Goal: Information Seeking & Learning: Compare options

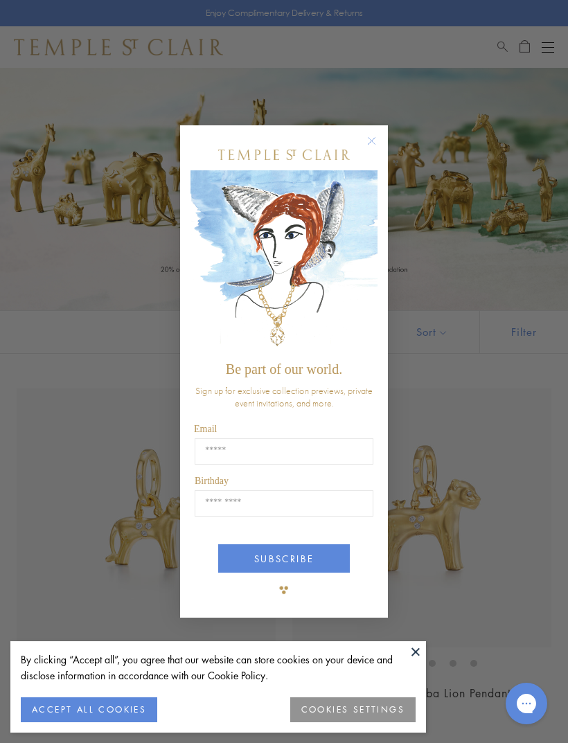
click at [375, 142] on circle "Close dialog" at bounding box center [371, 140] width 17 height 17
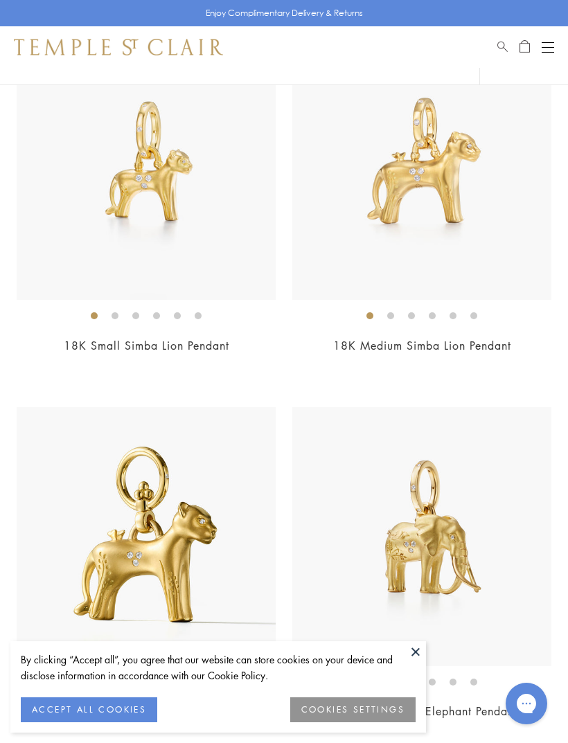
scroll to position [359, 0]
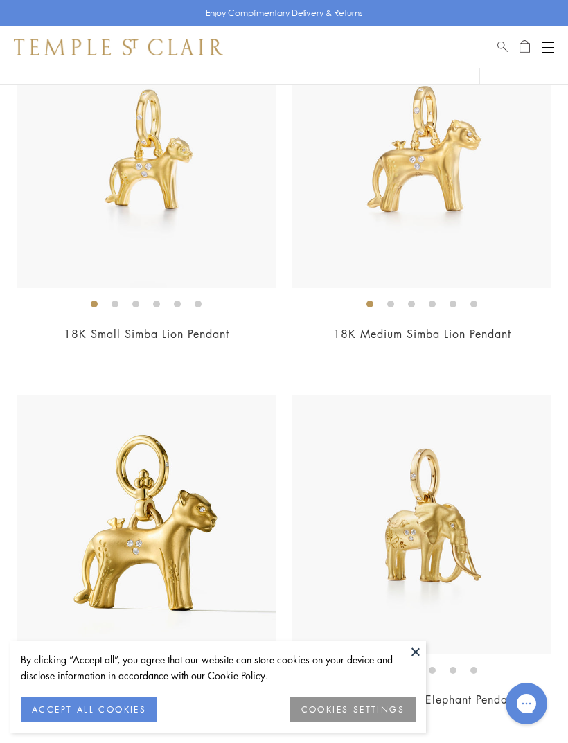
click at [96, 722] on button "ACCEPT ALL COOKIES" at bounding box center [89, 709] width 136 height 25
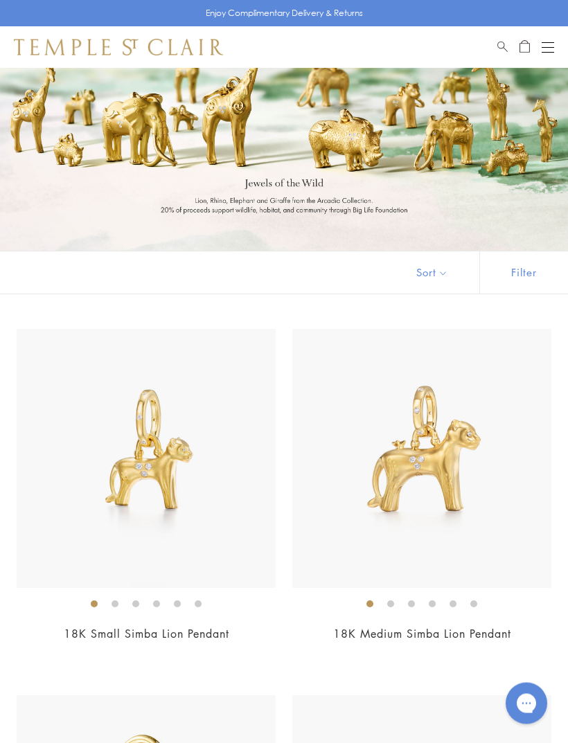
scroll to position [0, 0]
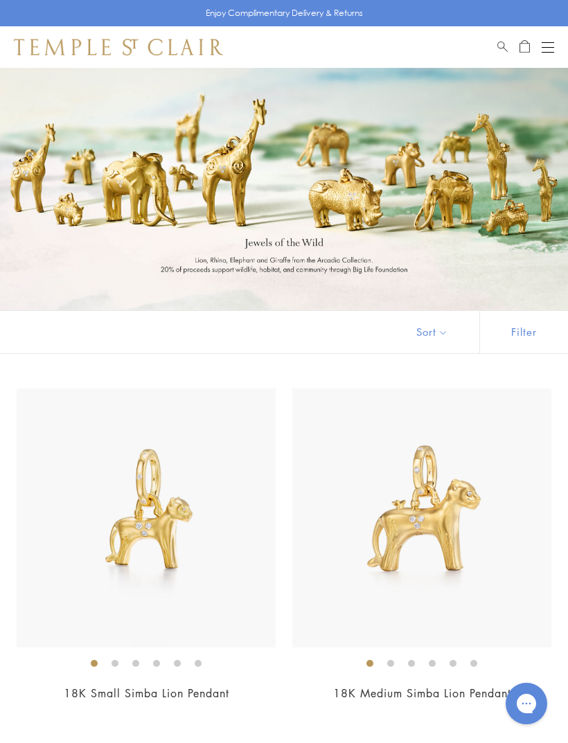
click at [552, 46] on button "Open navigation" at bounding box center [547, 47] width 12 height 17
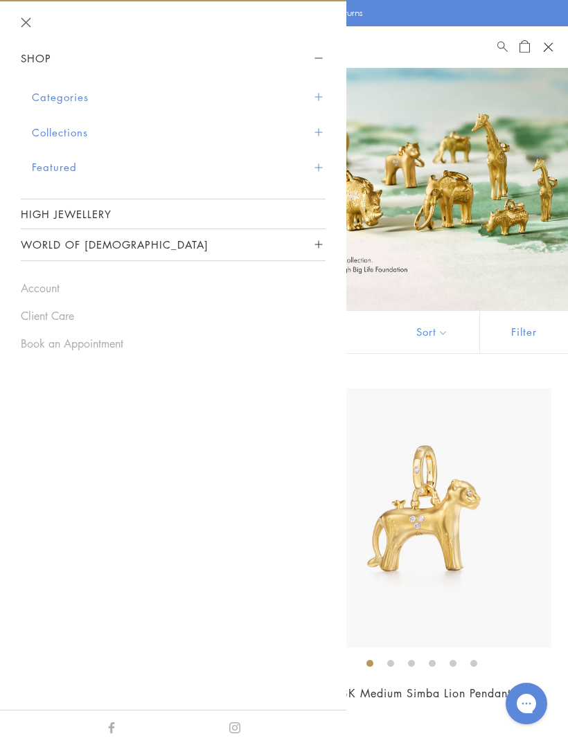
click at [69, 89] on button "Categories" at bounding box center [178, 97] width 293 height 35
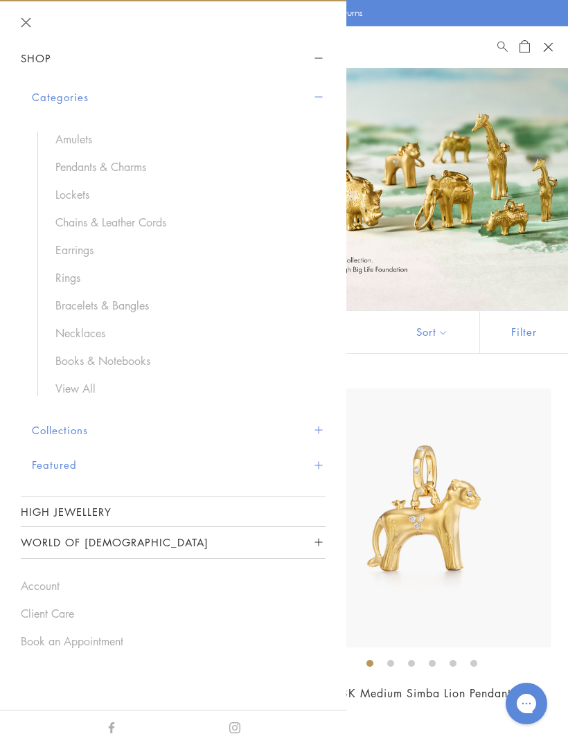
click at [77, 132] on link "Amulets" at bounding box center [183, 139] width 256 height 15
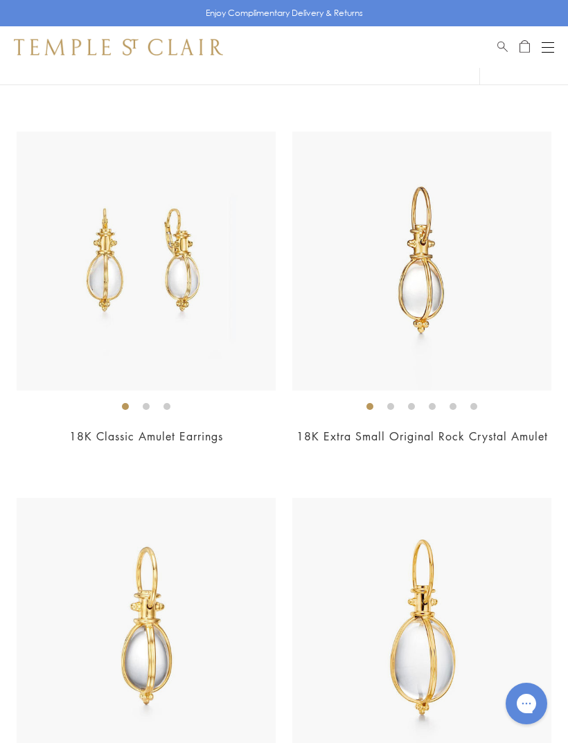
scroll to position [3051, 0]
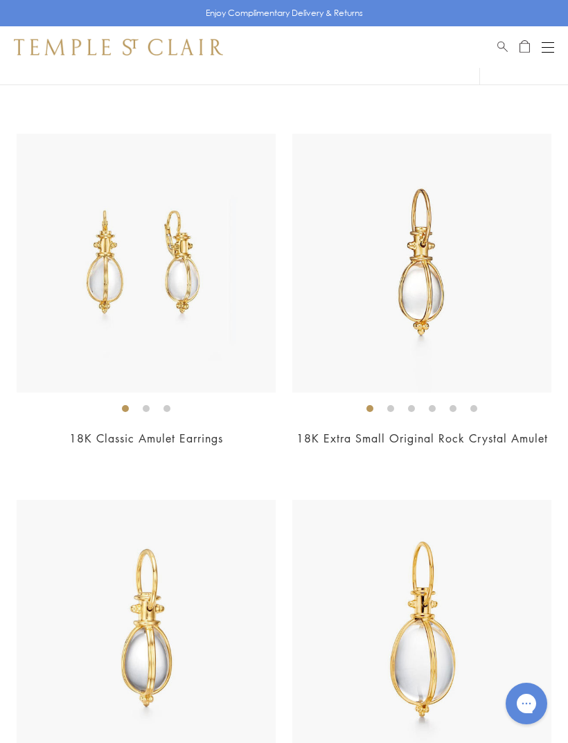
click at [134, 302] on img at bounding box center [146, 263] width 259 height 259
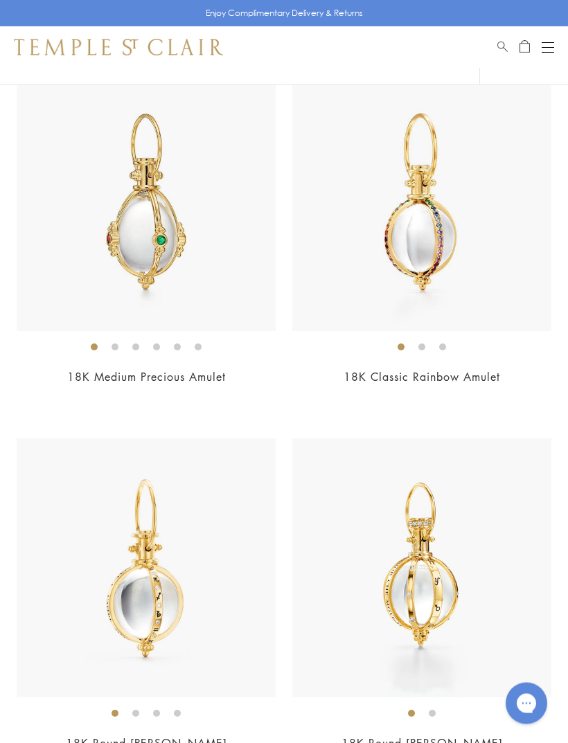
scroll to position [6058, 0]
click at [480, 251] on img at bounding box center [421, 201] width 259 height 259
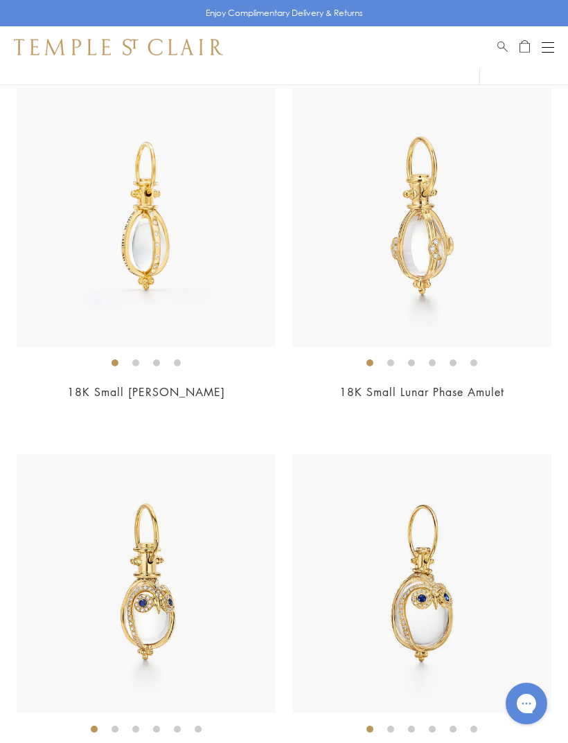
scroll to position [7869, 0]
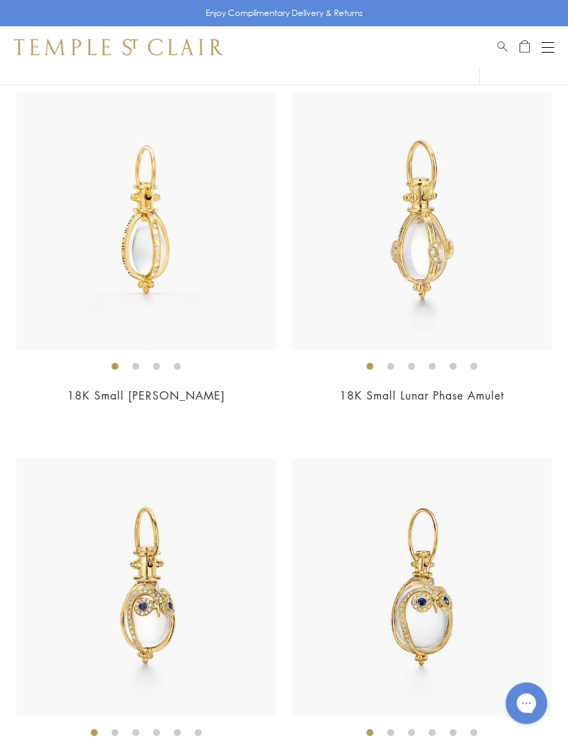
click at [481, 266] on img at bounding box center [421, 221] width 259 height 259
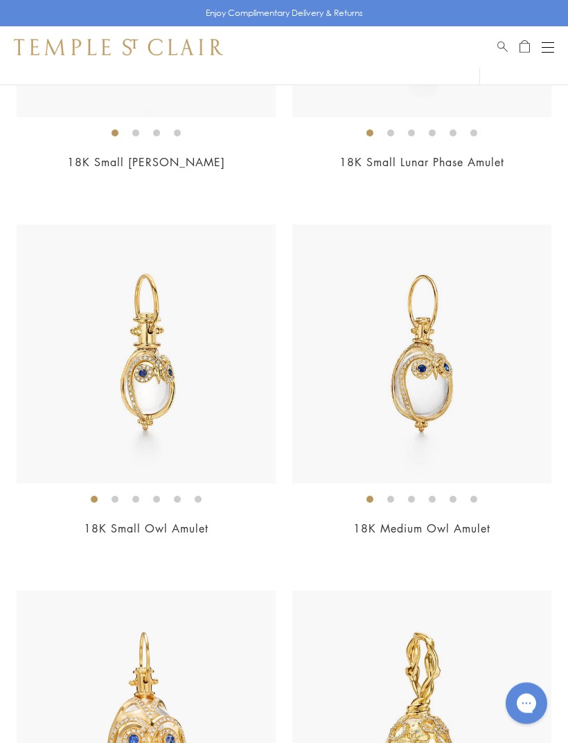
scroll to position [8101, 0]
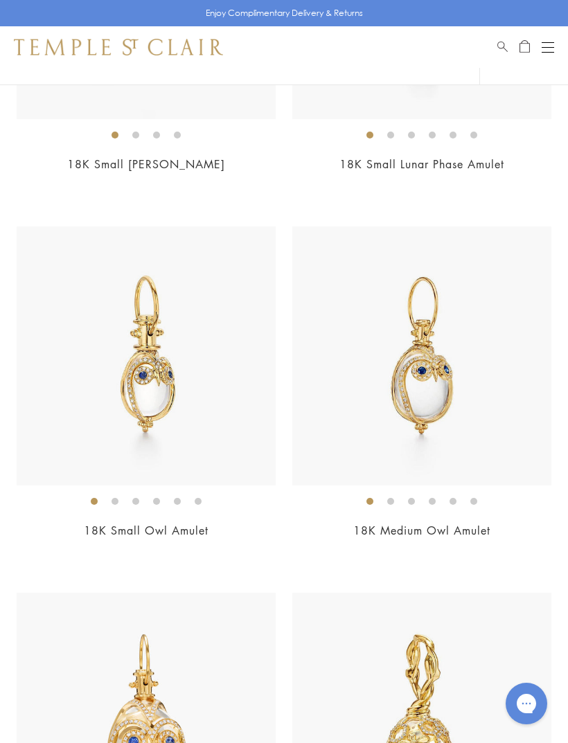
click at [81, 413] on img at bounding box center [146, 355] width 259 height 259
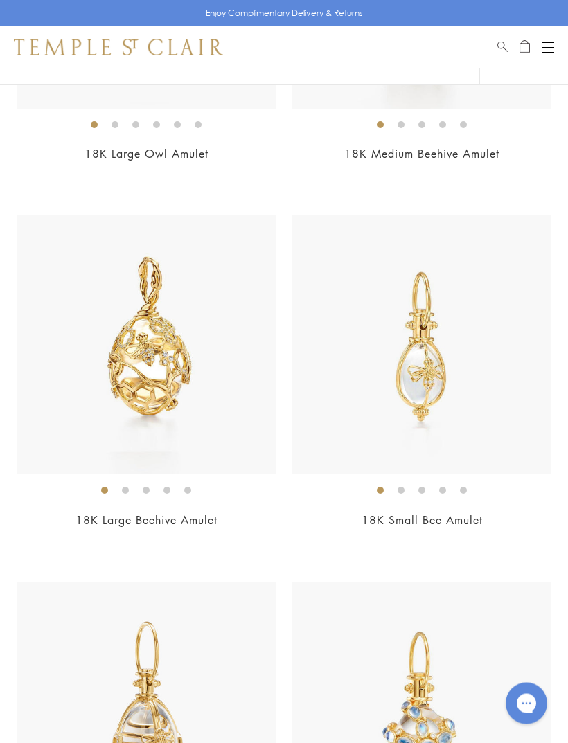
scroll to position [8844, 0]
click at [66, 397] on img at bounding box center [146, 344] width 259 height 259
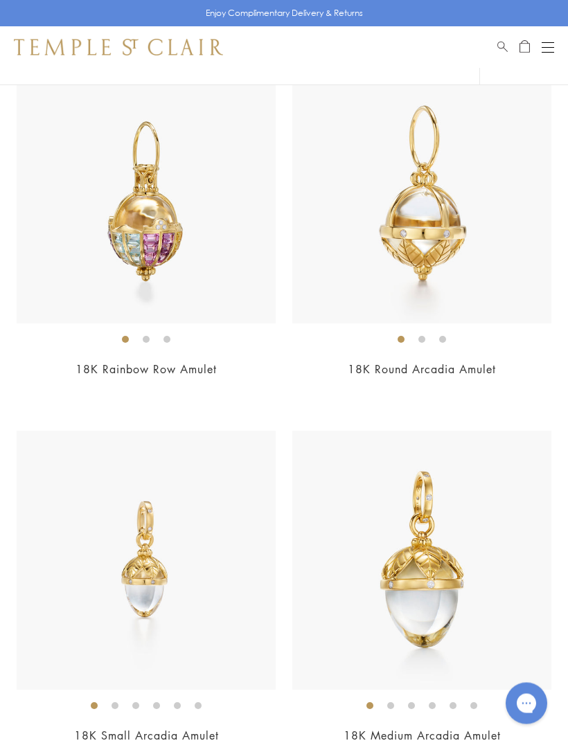
scroll to position [10822, 0]
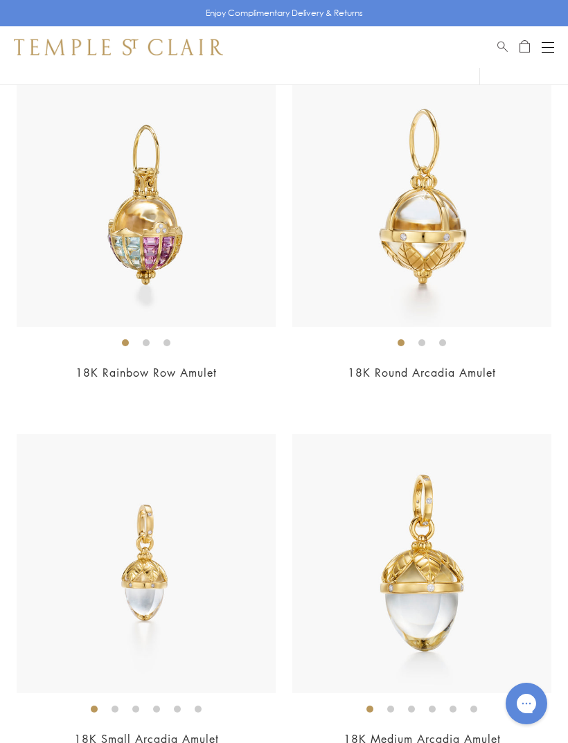
click at [109, 234] on img at bounding box center [146, 197] width 259 height 259
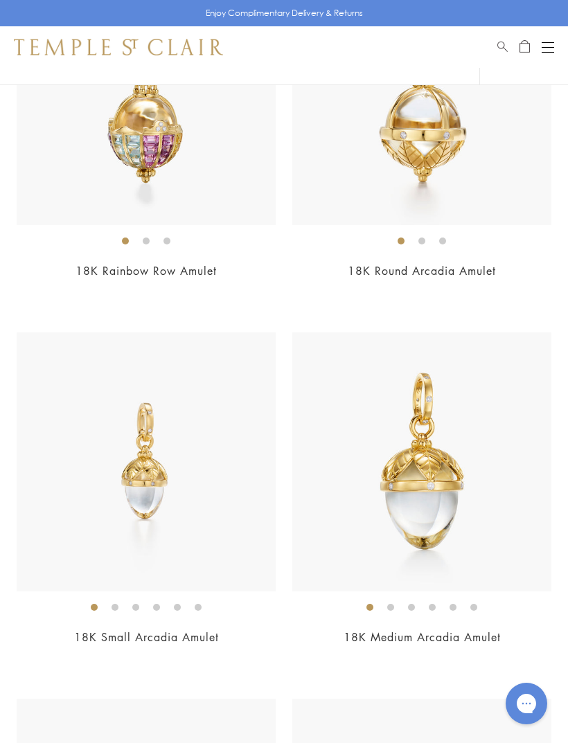
scroll to position [10930, 0]
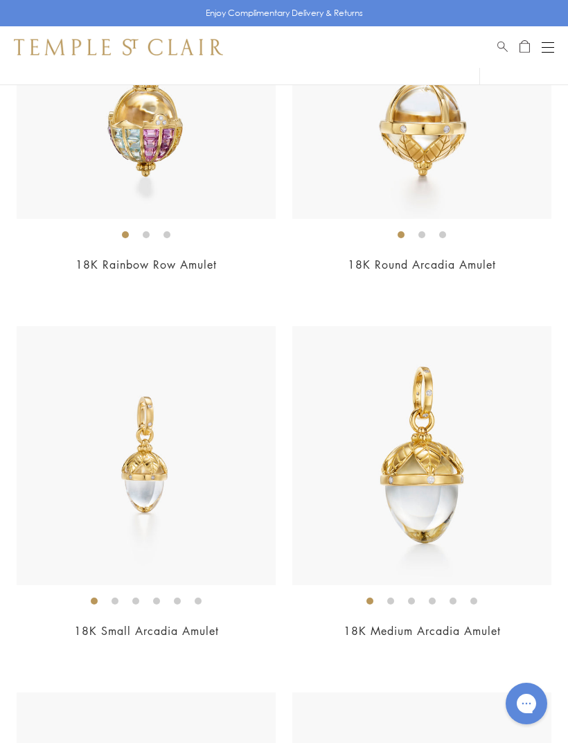
click at [102, 148] on img at bounding box center [146, 89] width 259 height 259
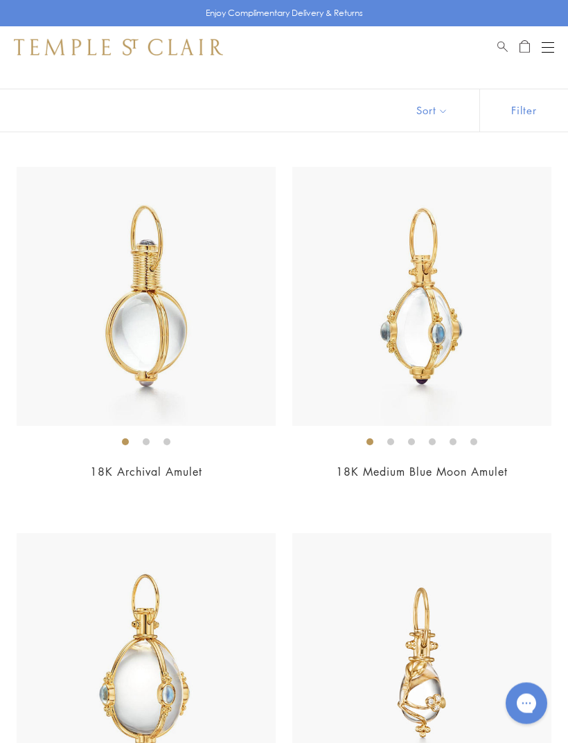
scroll to position [0, 0]
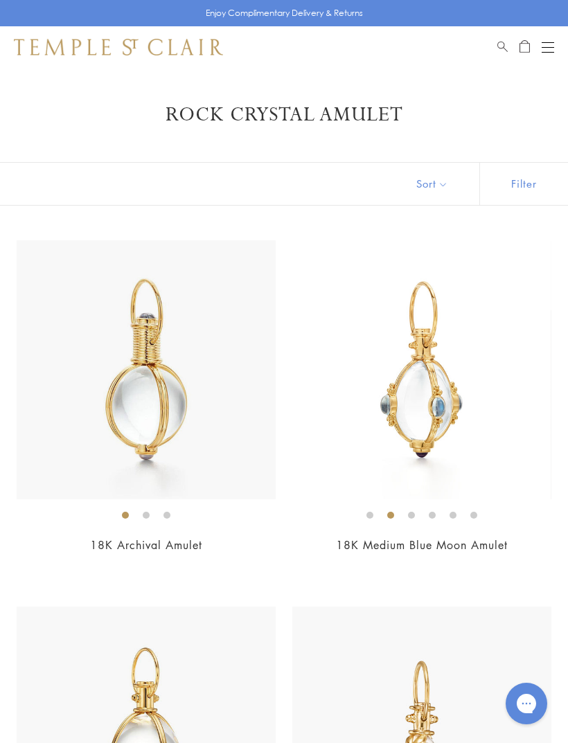
click at [552, 39] on button "Open navigation" at bounding box center [547, 47] width 12 height 17
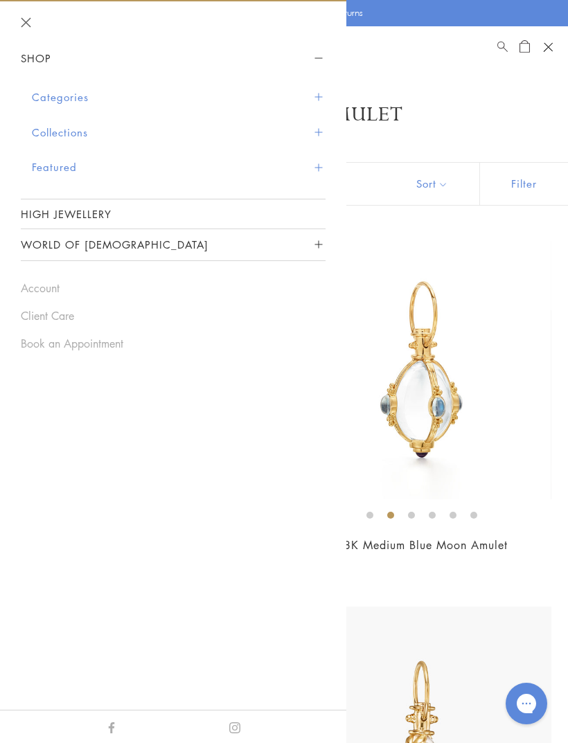
click at [60, 96] on button "Categories" at bounding box center [178, 97] width 293 height 35
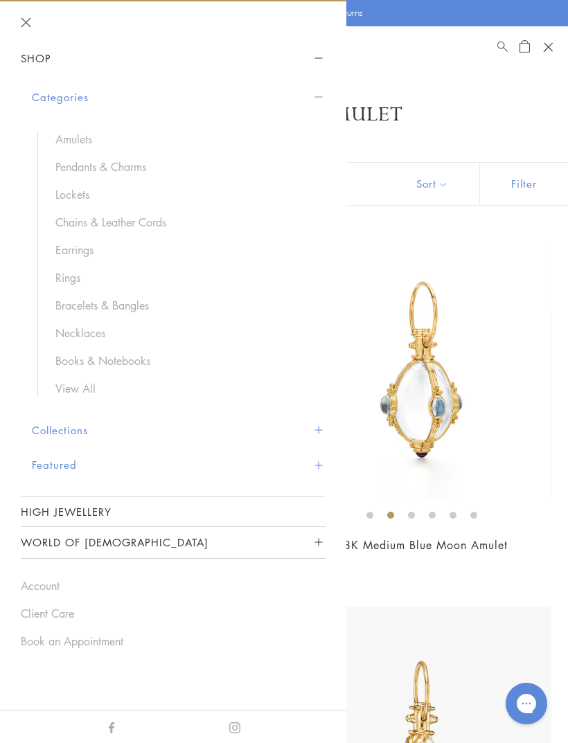
click at [134, 168] on link "Pendants & Charms" at bounding box center [183, 166] width 256 height 15
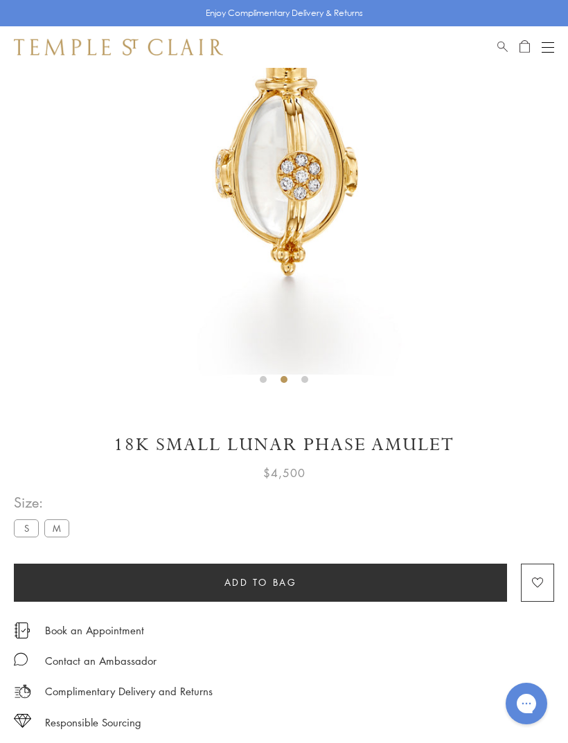
scroll to position [232, 0]
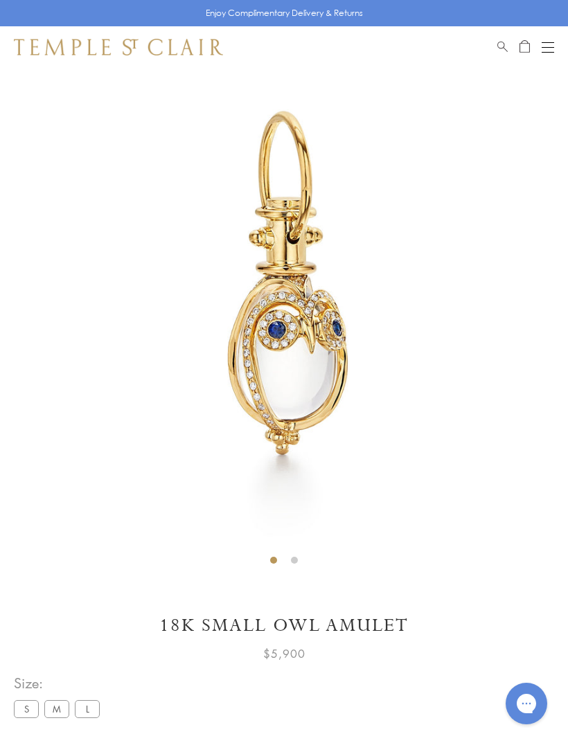
scroll to position [68, 0]
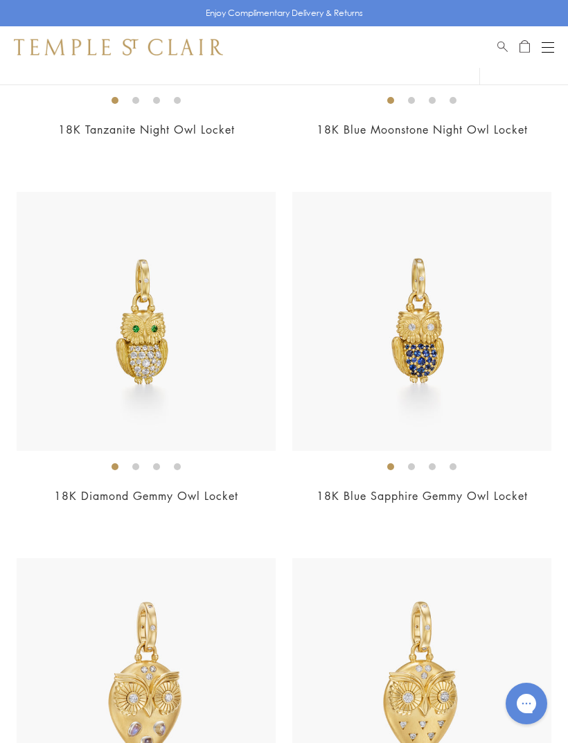
scroll to position [803, 0]
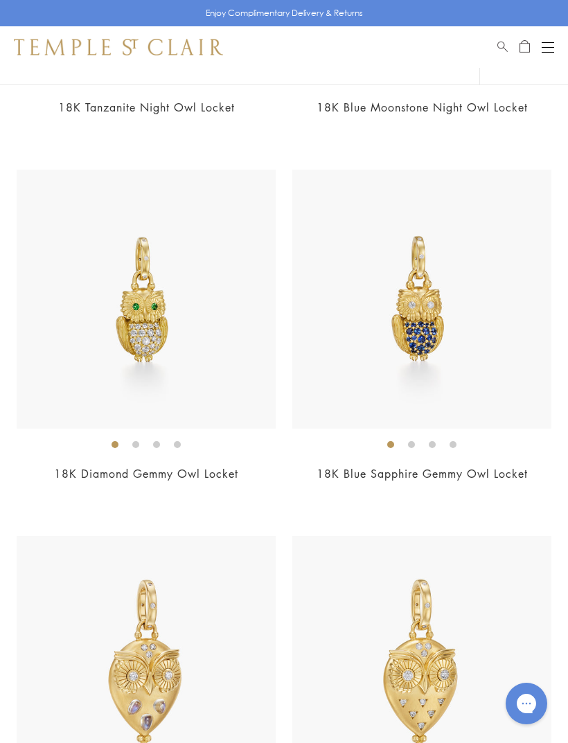
click at [502, 389] on img at bounding box center [421, 299] width 259 height 259
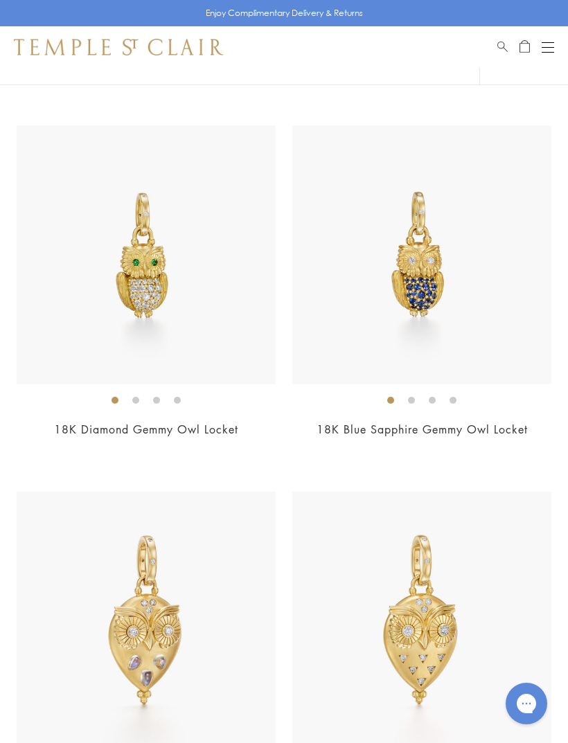
click at [117, 305] on img at bounding box center [146, 254] width 259 height 259
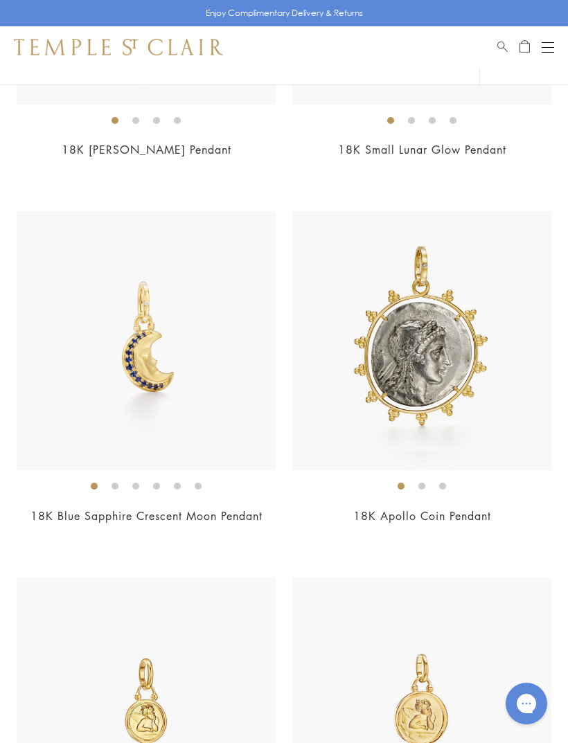
scroll to position [1864, 0]
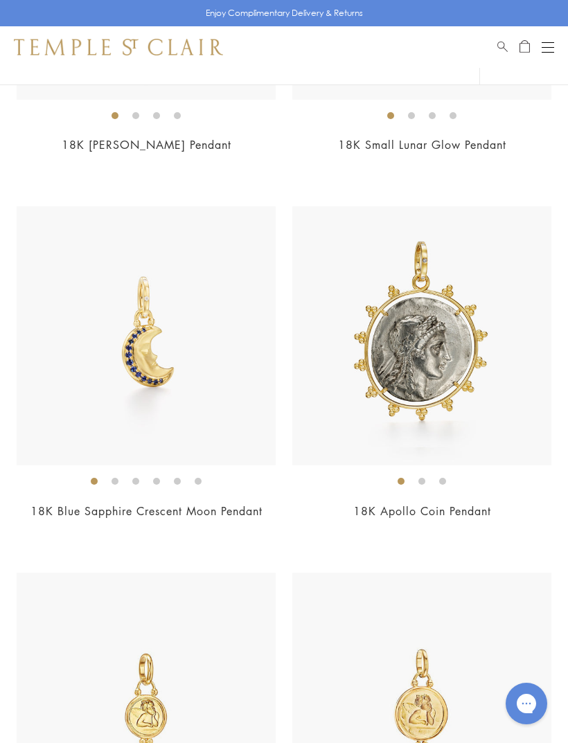
click at [510, 398] on img at bounding box center [421, 335] width 259 height 259
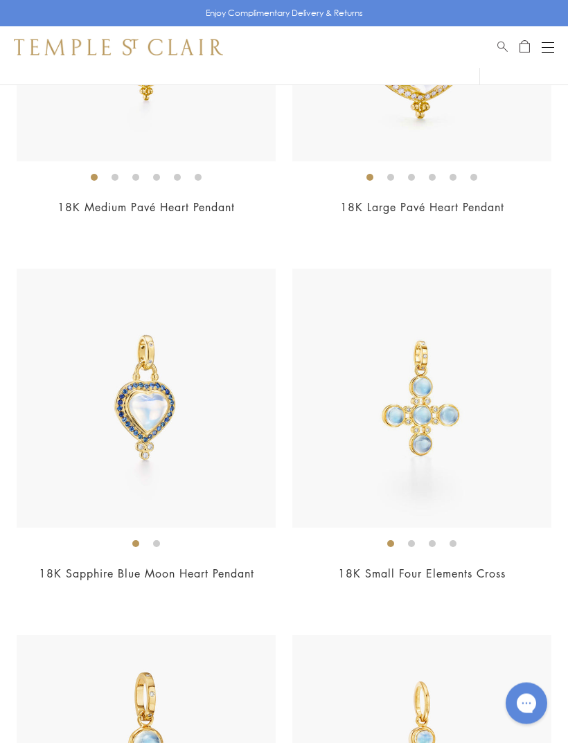
scroll to position [5815, 0]
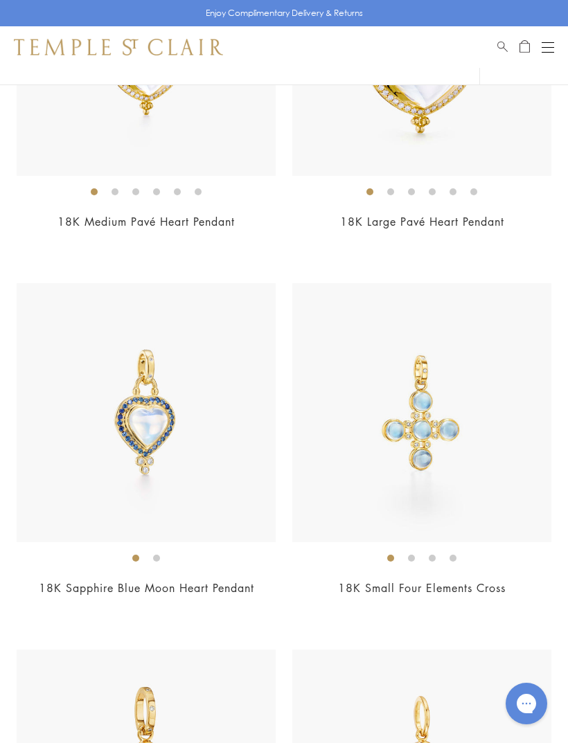
click at [100, 456] on img at bounding box center [146, 412] width 259 height 259
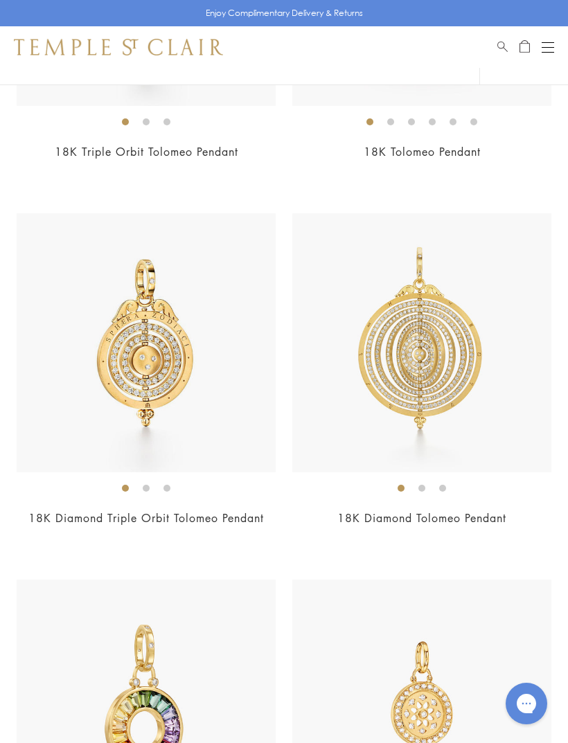
scroll to position [8813, 0]
click at [79, 406] on img at bounding box center [146, 343] width 259 height 259
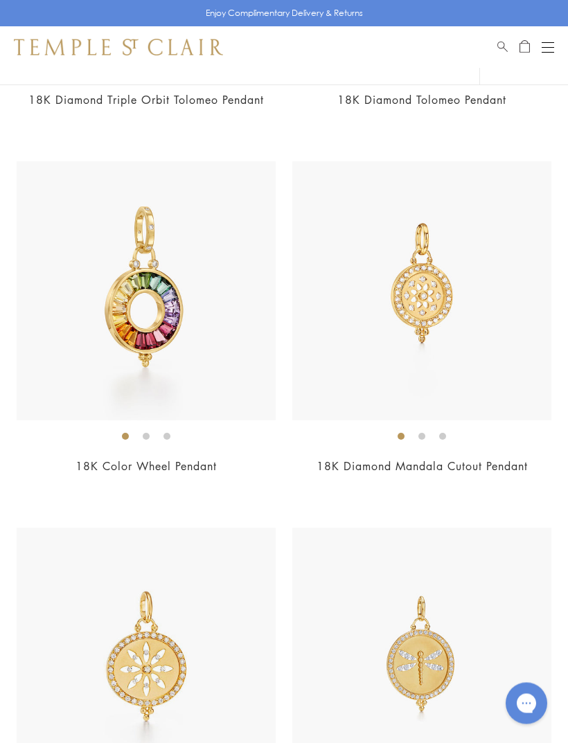
scroll to position [9232, 0]
click at [92, 341] on img at bounding box center [146, 290] width 259 height 259
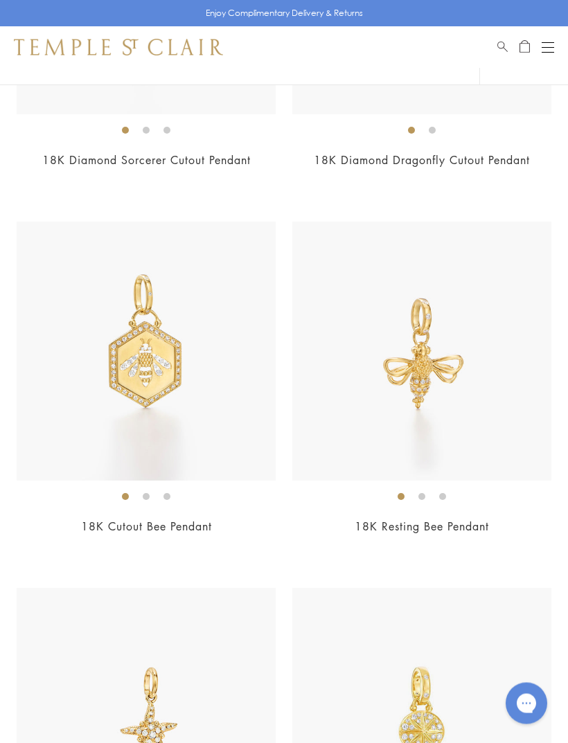
scroll to position [9905, 0]
click at [501, 425] on img at bounding box center [421, 350] width 259 height 259
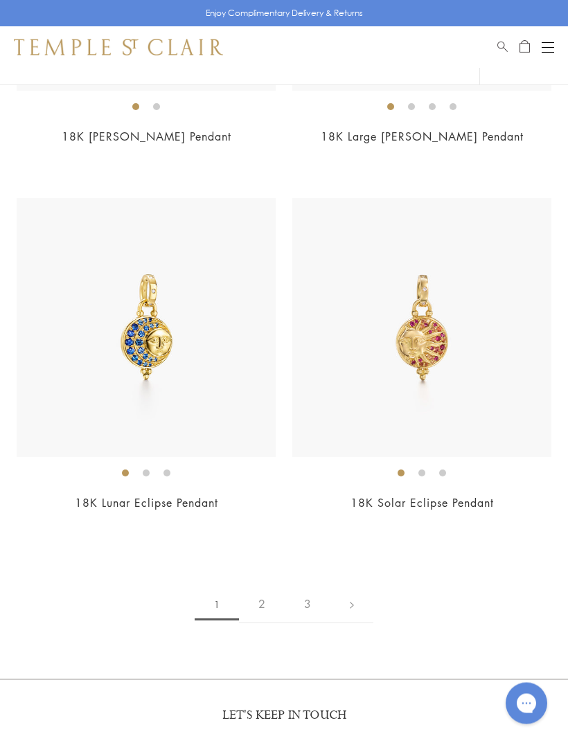
scroll to position [11399, 0]
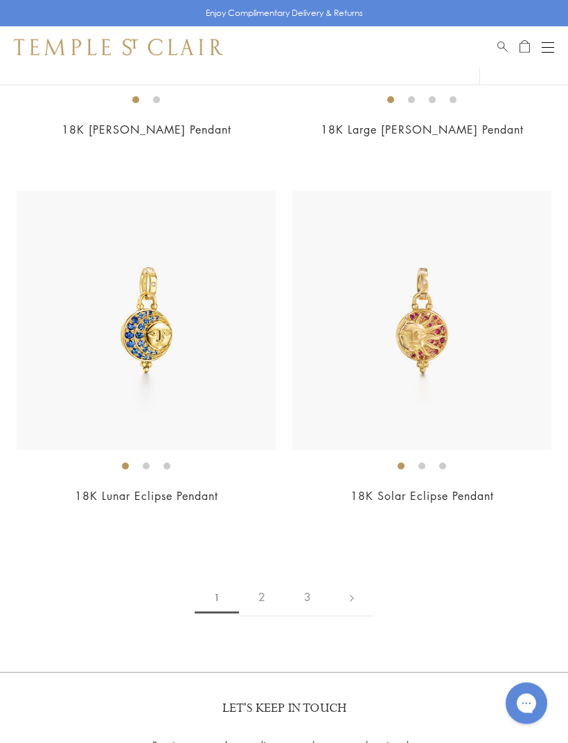
click at [269, 579] on link "2" at bounding box center [262, 598] width 46 height 38
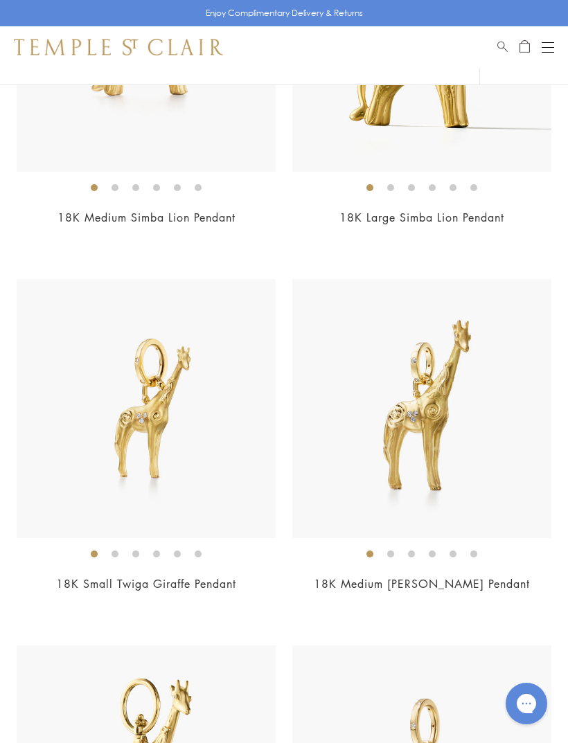
click at [47, 549] on ol at bounding box center [146, 553] width 259 height 17
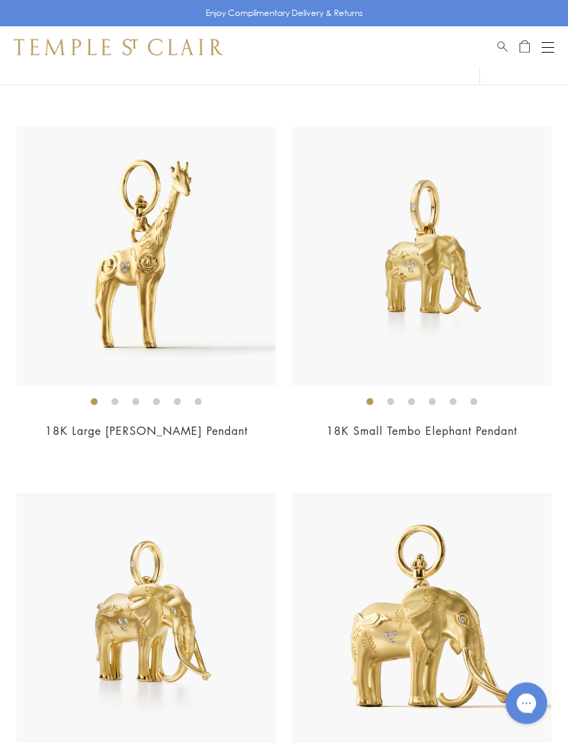
scroll to position [6338, 0]
click at [486, 280] on img at bounding box center [421, 256] width 259 height 259
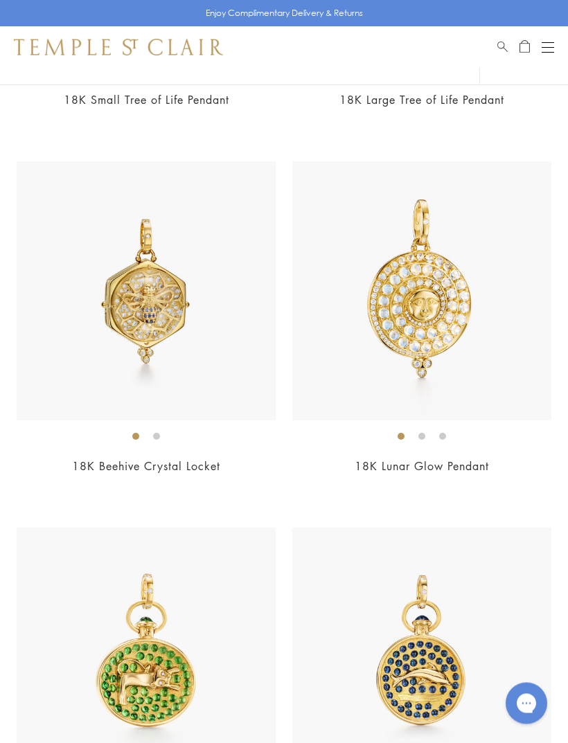
scroll to position [8500, 0]
click at [460, 307] on img at bounding box center [421, 290] width 259 height 259
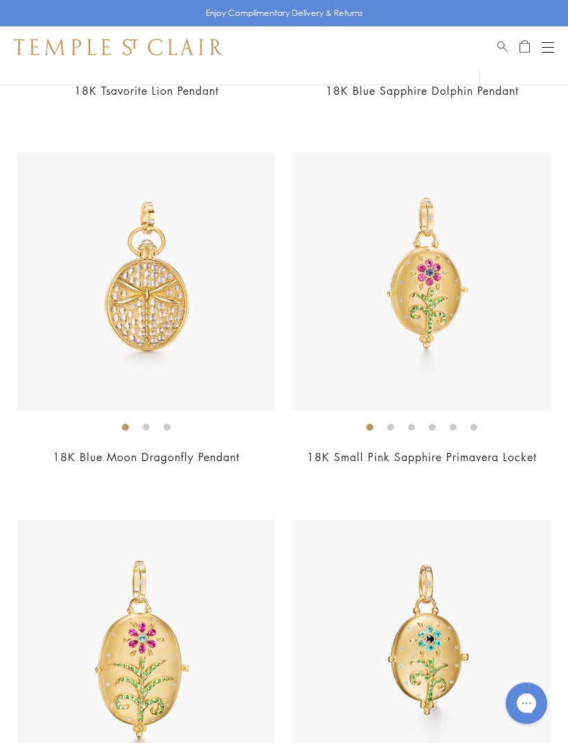
scroll to position [9241, 0]
click at [503, 392] on img at bounding box center [421, 281] width 259 height 259
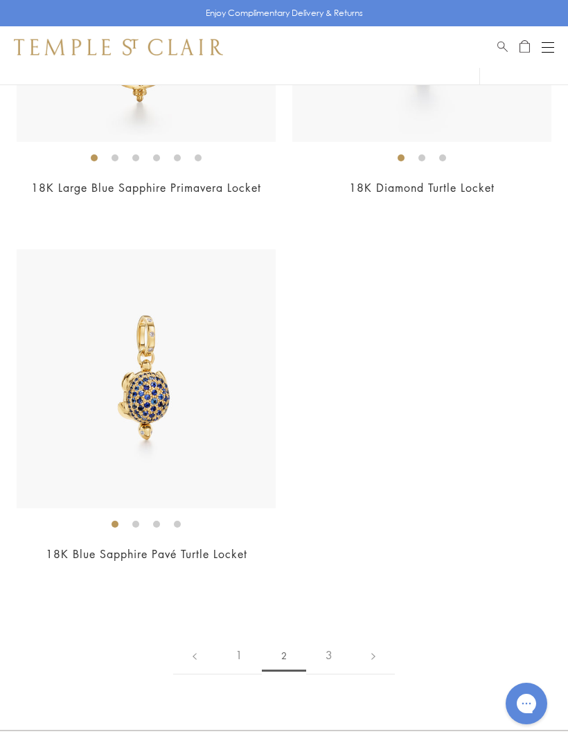
scroll to position [10247, 0]
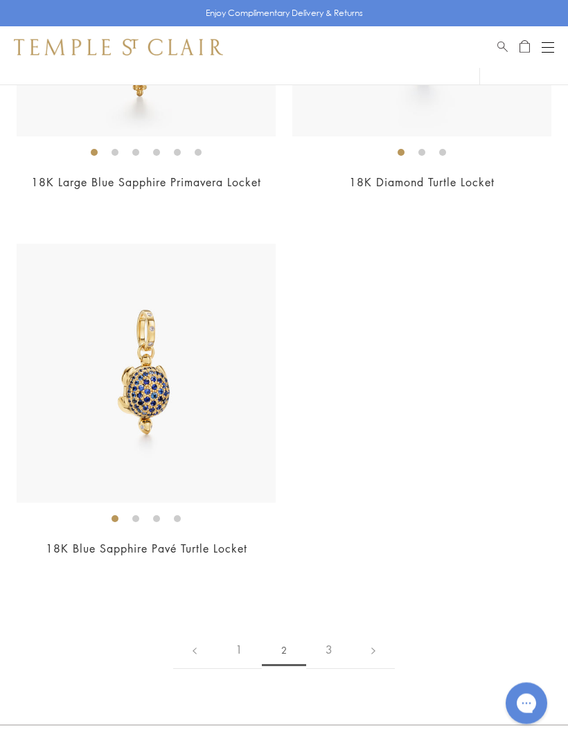
click at [341, 631] on link "3" at bounding box center [329, 650] width 46 height 38
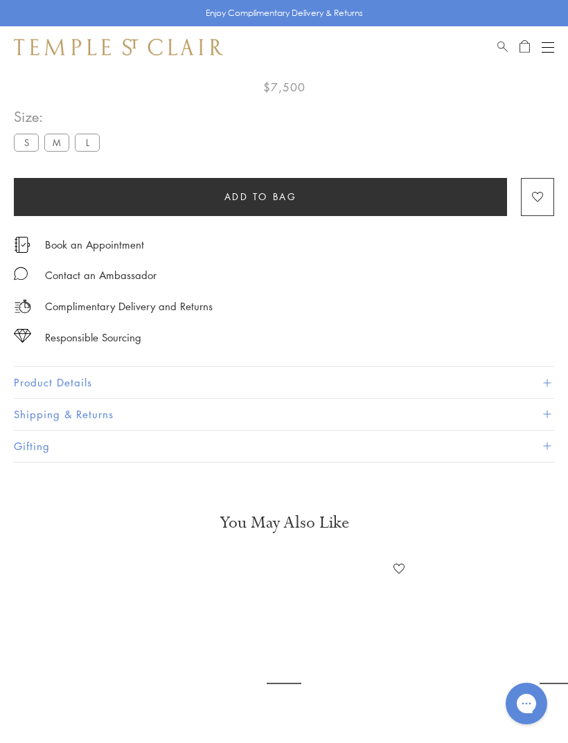
scroll to position [68, 0]
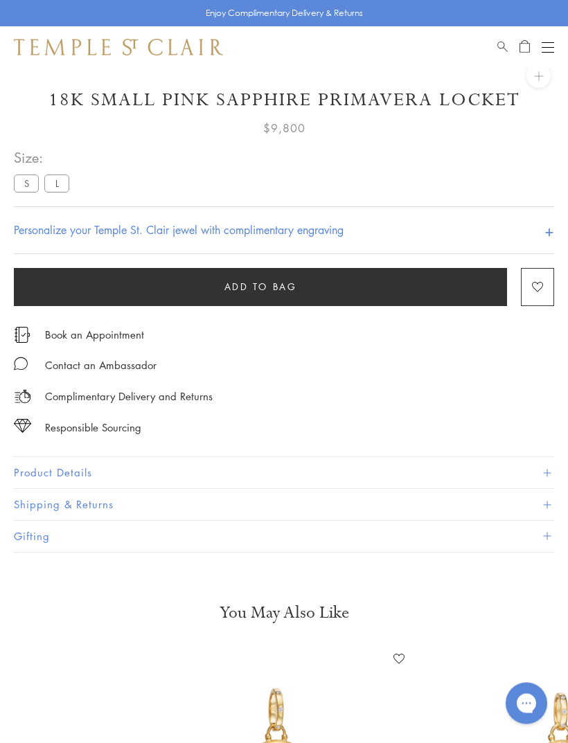
scroll to position [68, 0]
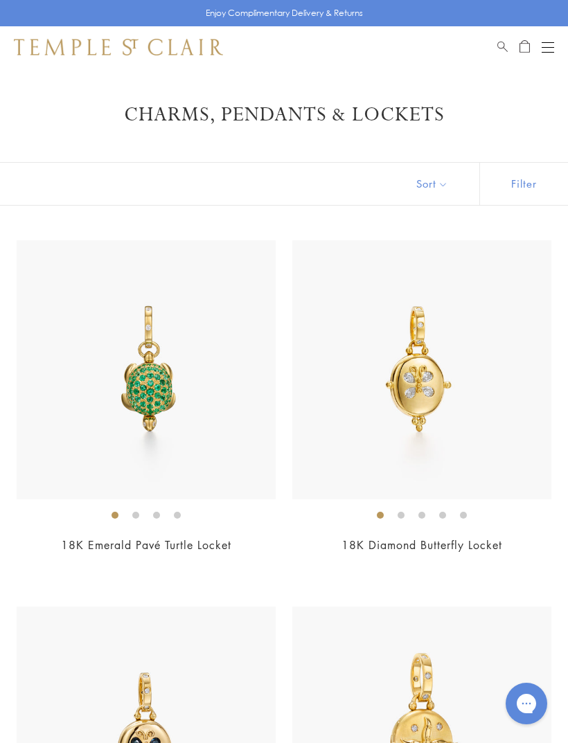
click at [559, 42] on div "Shop Shop Categories Amulets Pendants & Charms Lockets Chains & Leather Cords E…" at bounding box center [284, 47] width 568 height 42
click at [561, 42] on div "Shop Shop Categories Amulets Pendants & Charms Lockets Chains & Leather Cords E…" at bounding box center [284, 47] width 568 height 42
click at [550, 45] on button "Open navigation" at bounding box center [547, 47] width 12 height 17
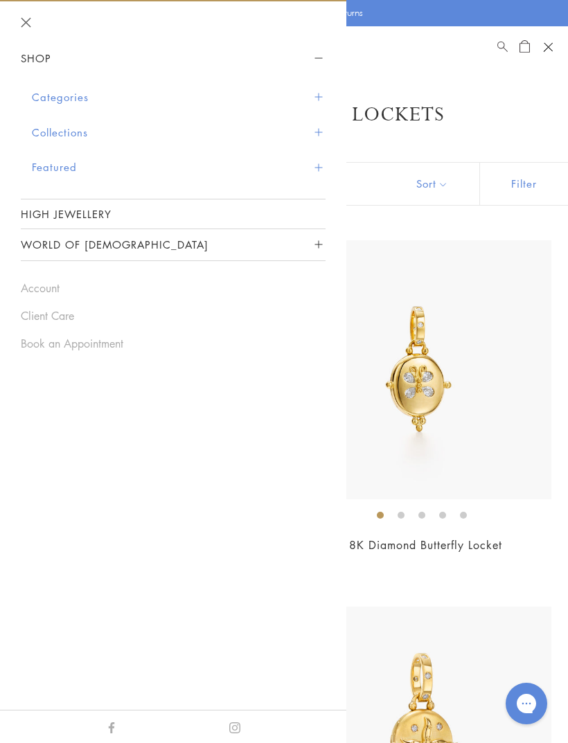
click at [62, 98] on button "Categories" at bounding box center [178, 97] width 293 height 35
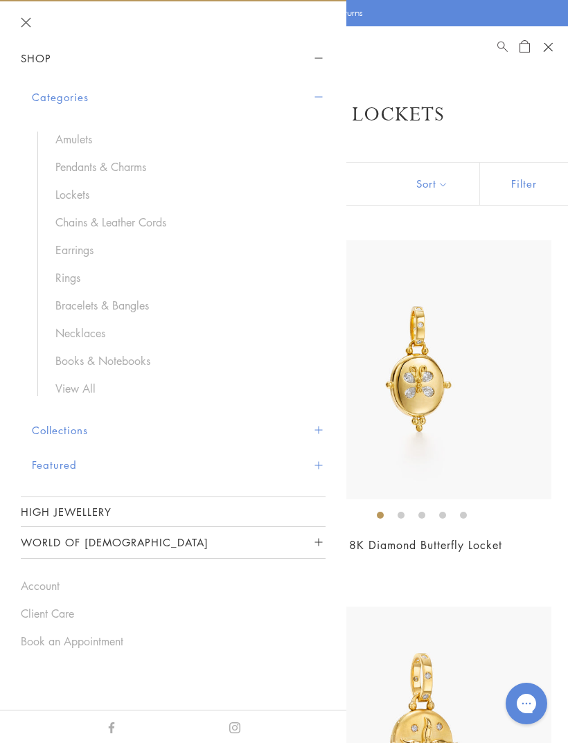
click at [78, 246] on link "Earrings" at bounding box center [183, 249] width 256 height 15
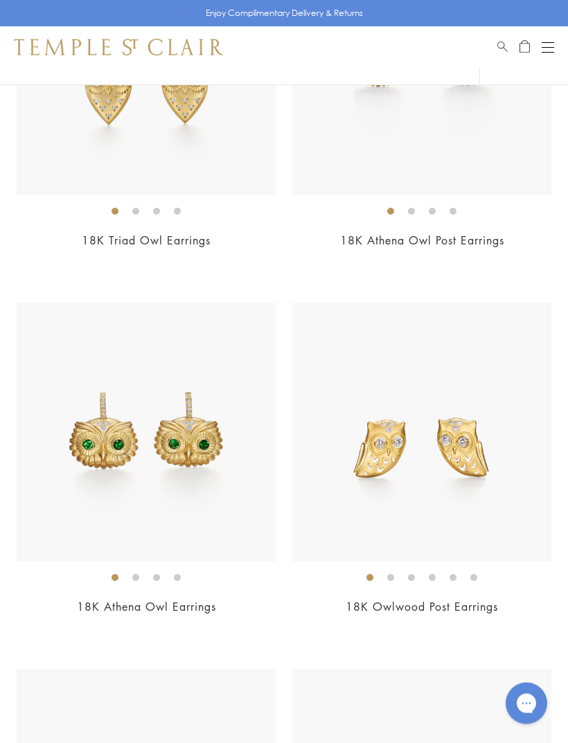
scroll to position [670, 0]
click at [75, 509] on img at bounding box center [146, 431] width 259 height 259
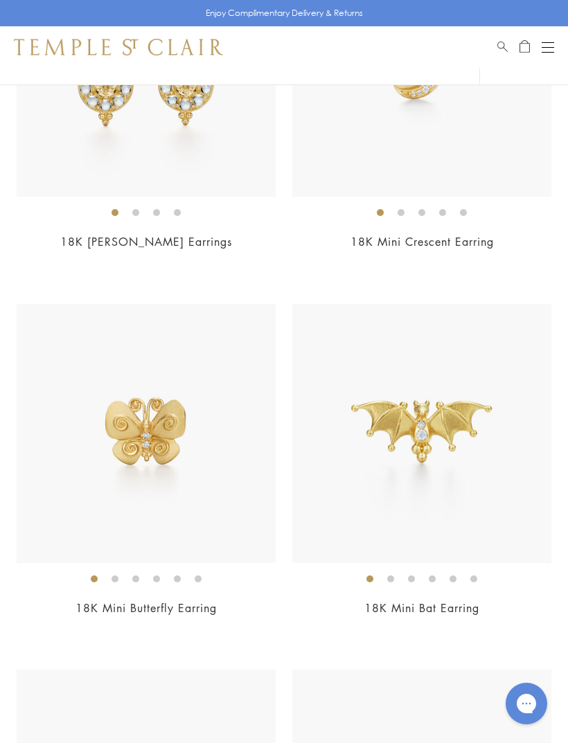
scroll to position [1402, 0]
click at [481, 487] on img at bounding box center [421, 432] width 259 height 259
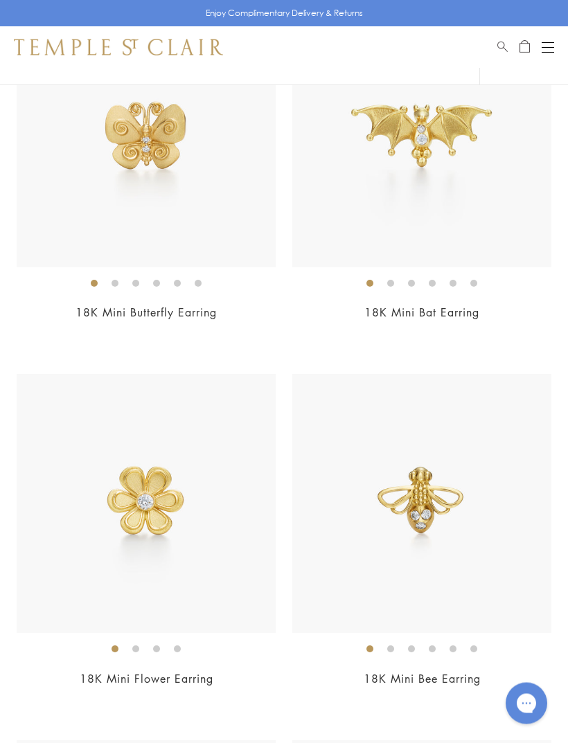
scroll to position [1697, 0]
click at [108, 535] on img at bounding box center [146, 503] width 259 height 259
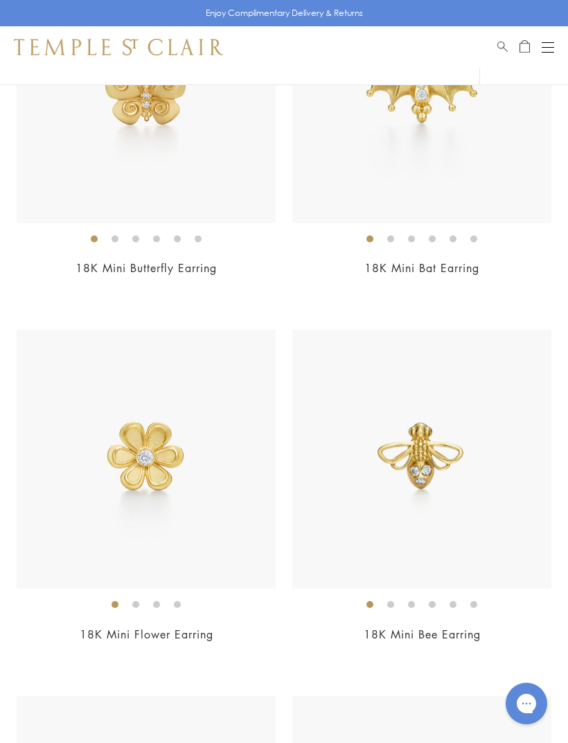
click at [488, 508] on img at bounding box center [421, 458] width 259 height 259
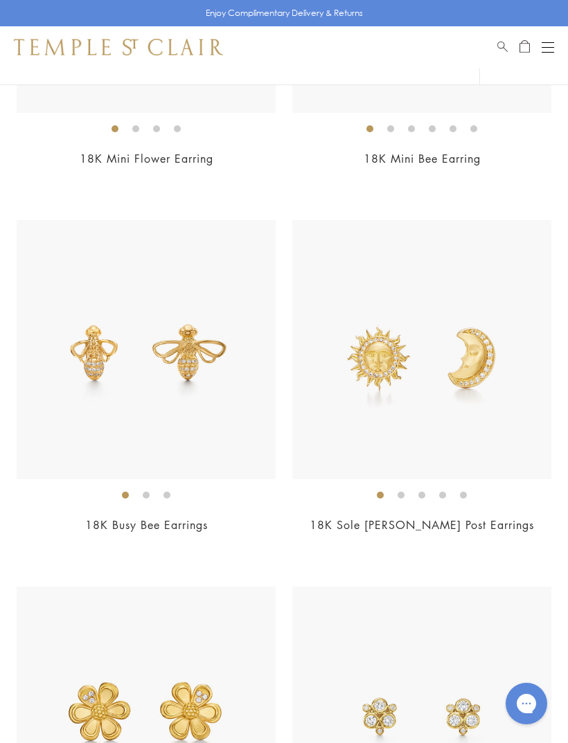
scroll to position [2218, 0]
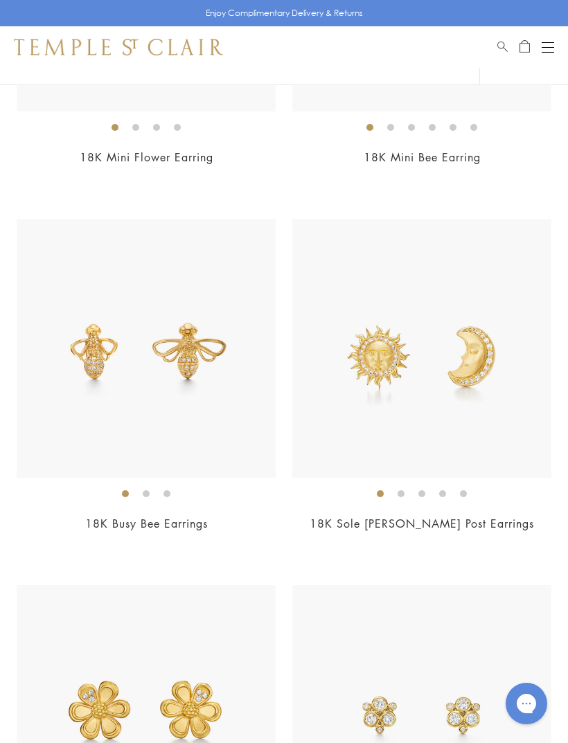
click at [71, 429] on img at bounding box center [146, 348] width 259 height 259
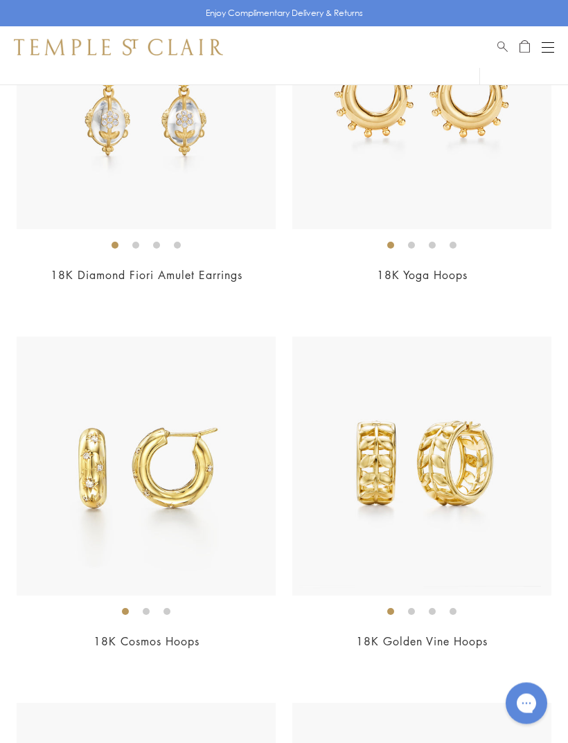
scroll to position [5778, 0]
click at [87, 562] on img at bounding box center [146, 465] width 259 height 259
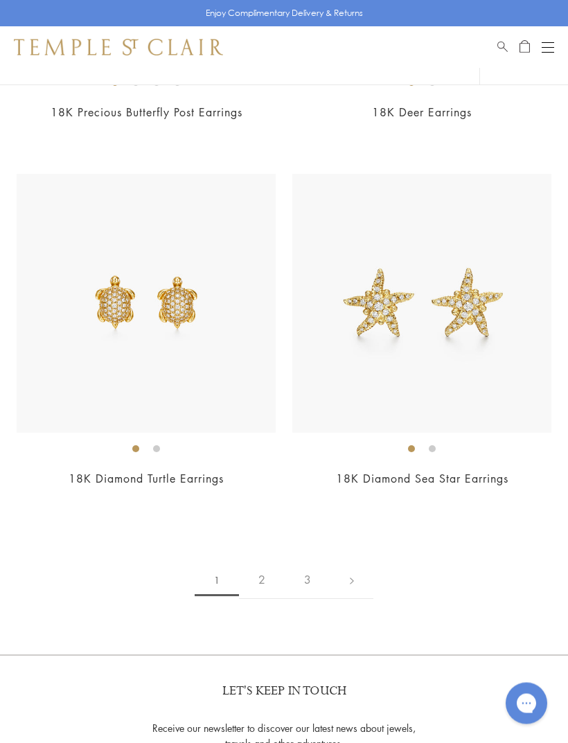
scroll to position [9235, 0]
click at [265, 561] on link "2" at bounding box center [262, 580] width 46 height 38
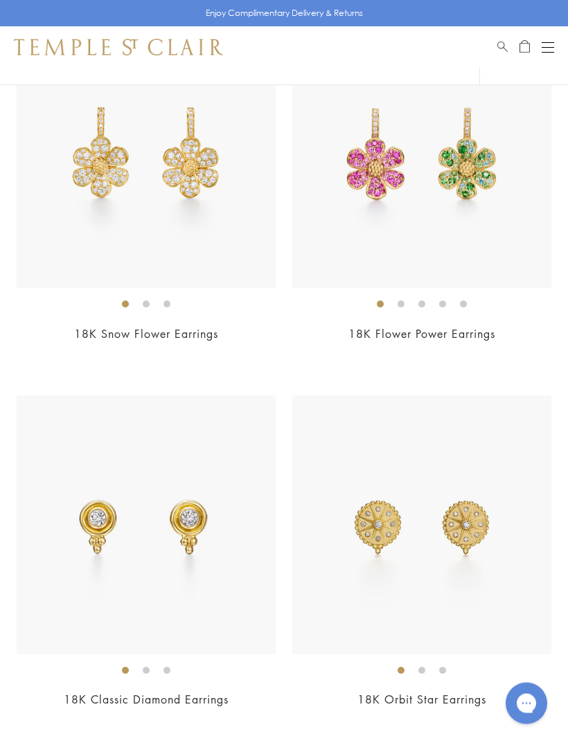
scroll to position [210, 0]
click at [487, 211] on img at bounding box center [421, 159] width 259 height 259
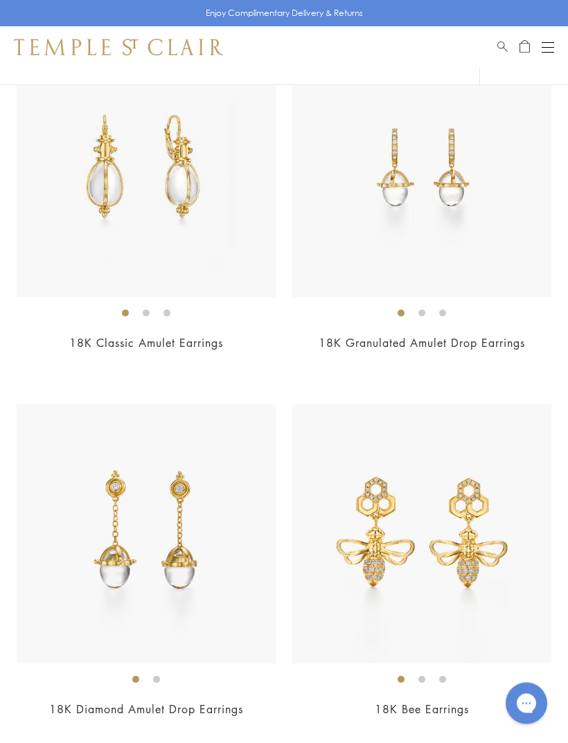
scroll to position [4292, 0]
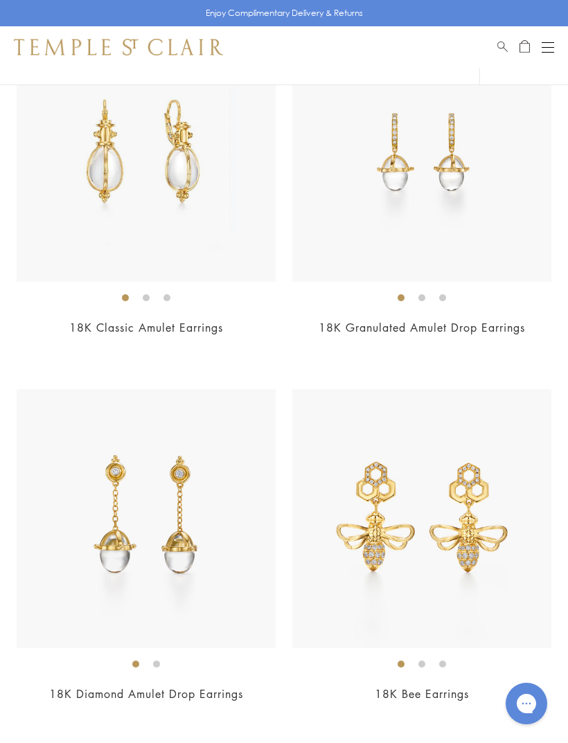
click at [525, 320] on link "18K Granulated Amulet Drop Earrings" at bounding box center [421, 327] width 206 height 15
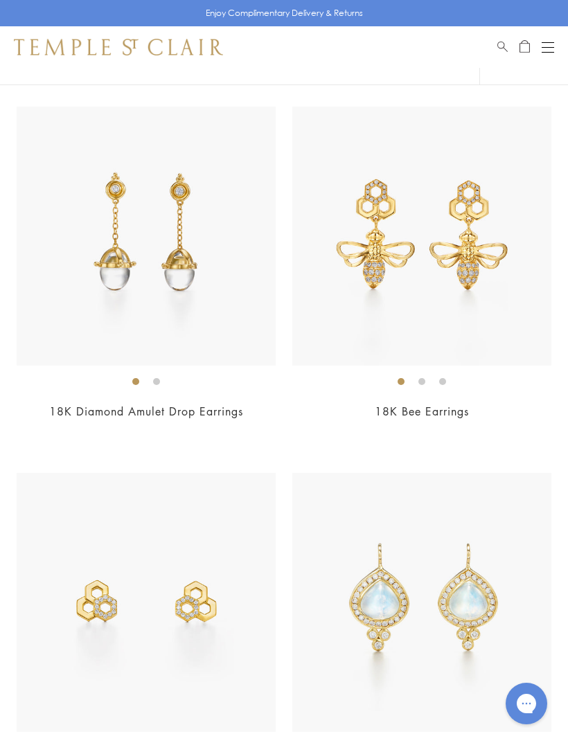
scroll to position [4574, 0]
click at [522, 303] on img at bounding box center [421, 236] width 259 height 259
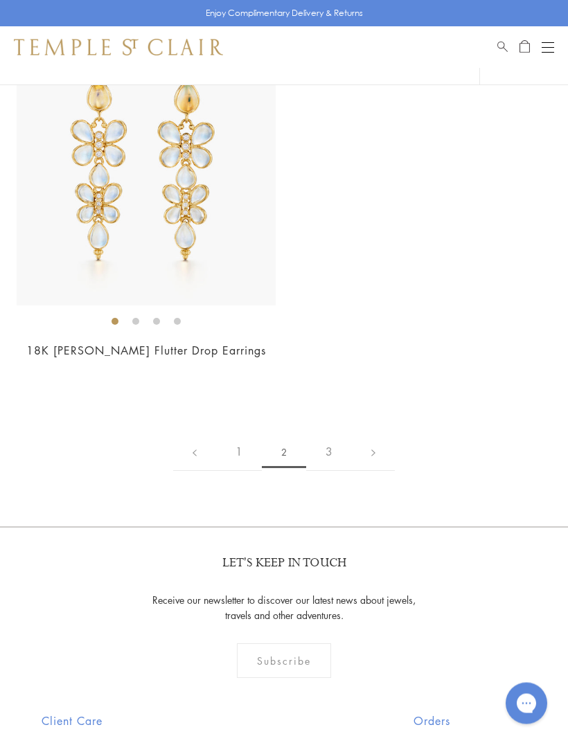
scroll to position [9029, 0]
click at [333, 433] on link "3" at bounding box center [329, 452] width 46 height 38
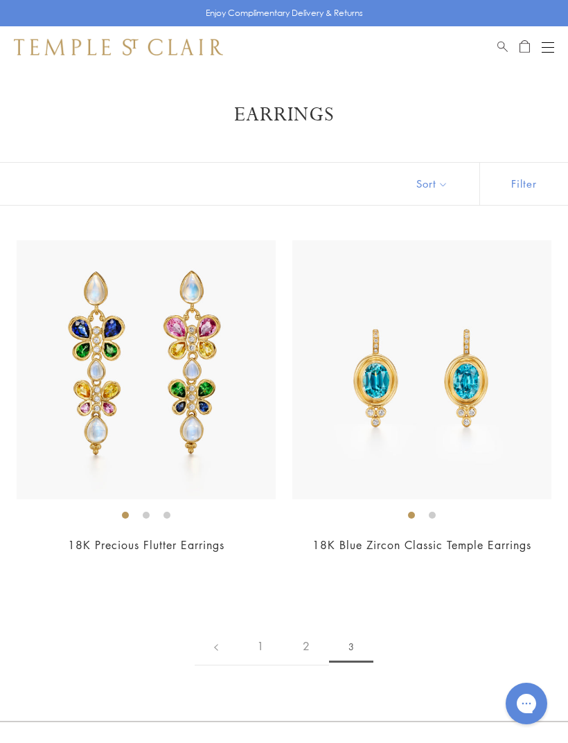
click at [552, 43] on button "Open navigation" at bounding box center [547, 47] width 12 height 17
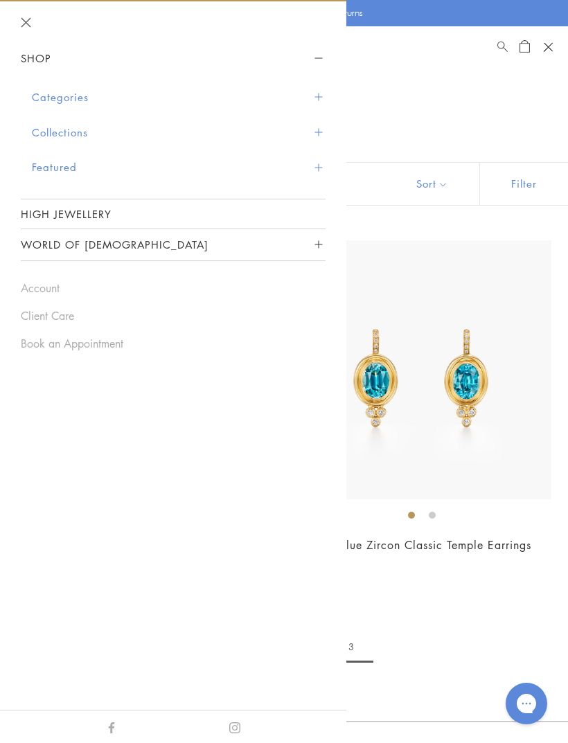
click at [61, 99] on button "Categories" at bounding box center [178, 97] width 293 height 35
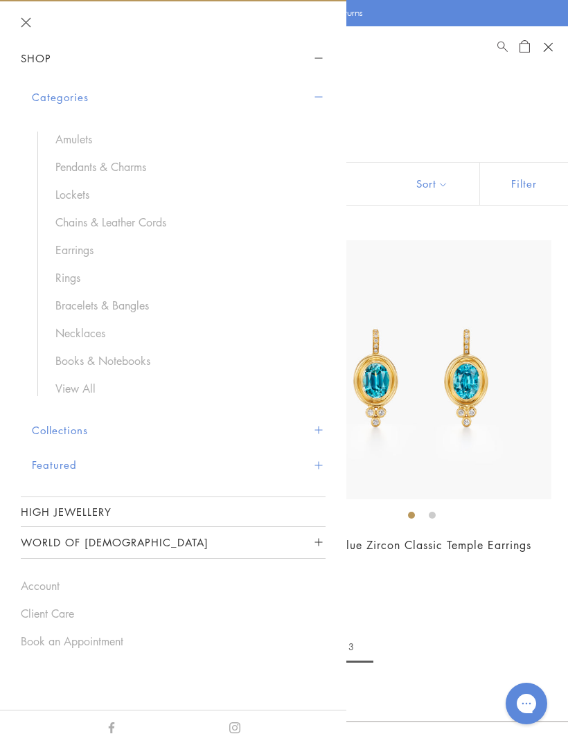
click at [60, 275] on link "Rings" at bounding box center [183, 277] width 256 height 15
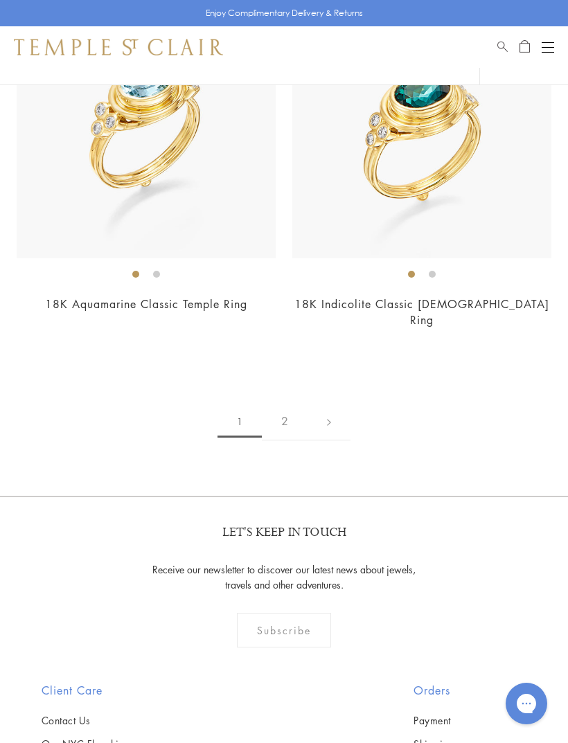
scroll to position [8661, 0]
click at [290, 403] on link "2" at bounding box center [285, 422] width 46 height 38
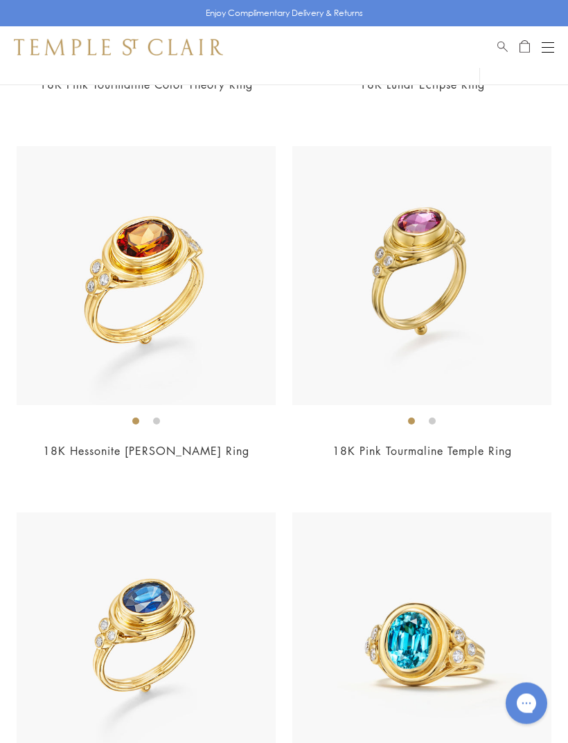
scroll to position [7715, 0]
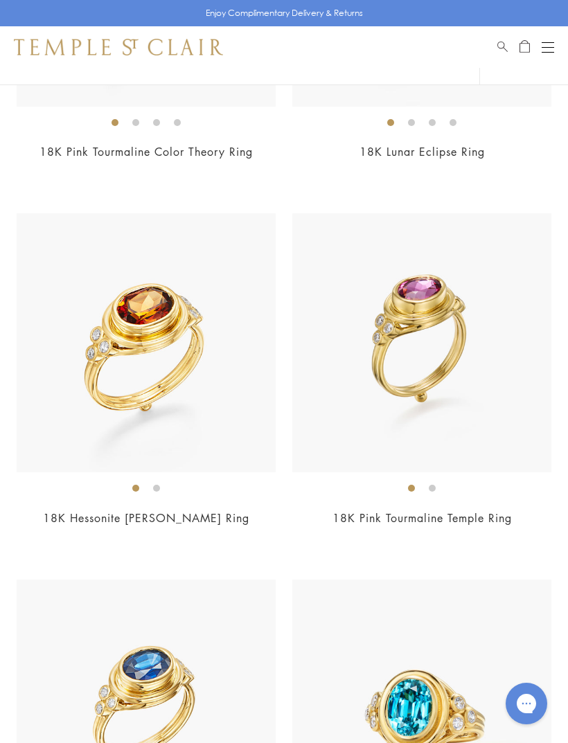
click at [545, 50] on button "Open navigation" at bounding box center [547, 47] width 12 height 17
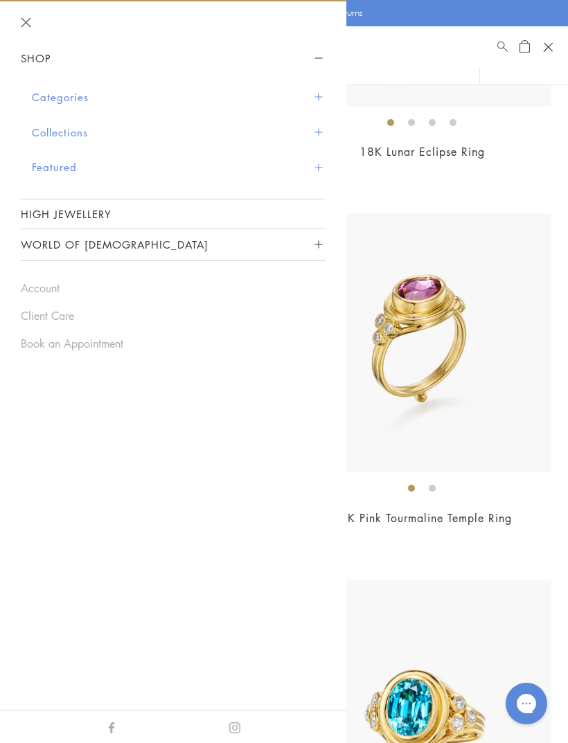
click at [68, 99] on button "Categories" at bounding box center [178, 97] width 293 height 35
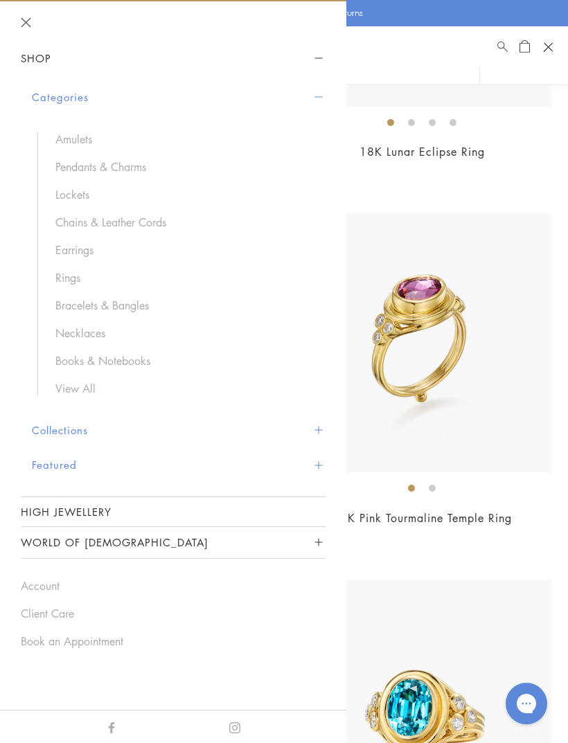
click at [126, 301] on link "Bracelets & Bangles" at bounding box center [183, 305] width 256 height 15
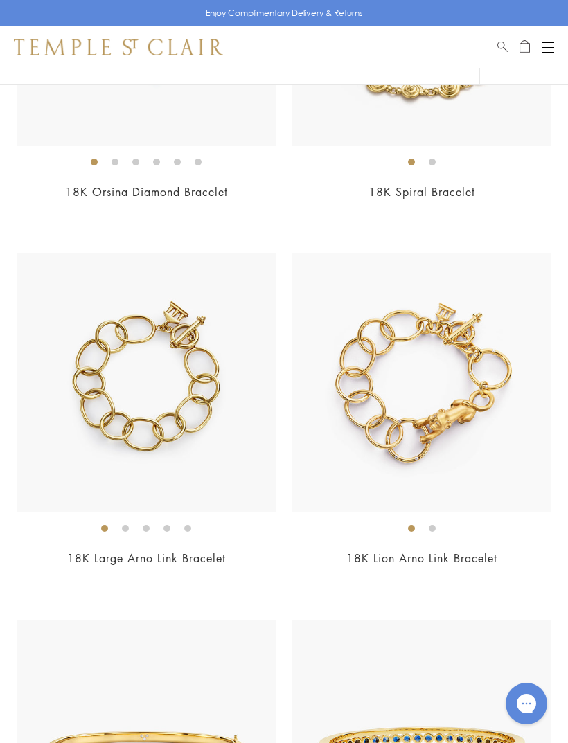
scroll to position [3296, 0]
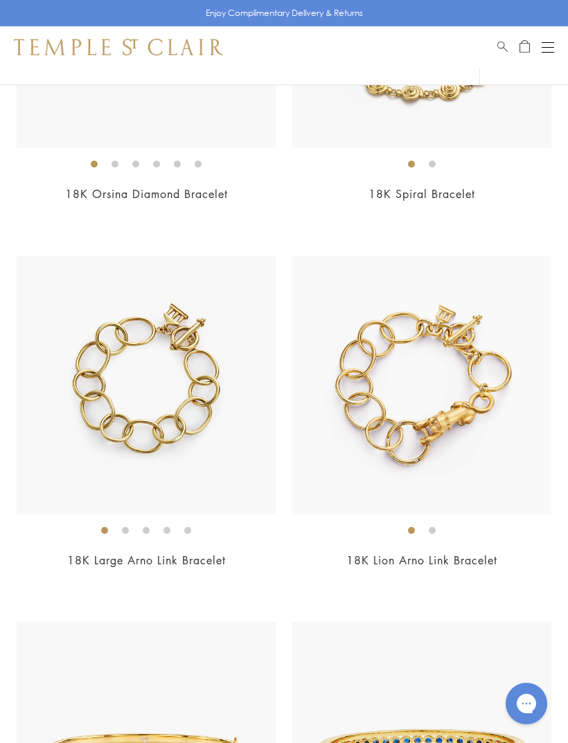
click at [471, 588] on div at bounding box center [284, 431] width 568 height 6973
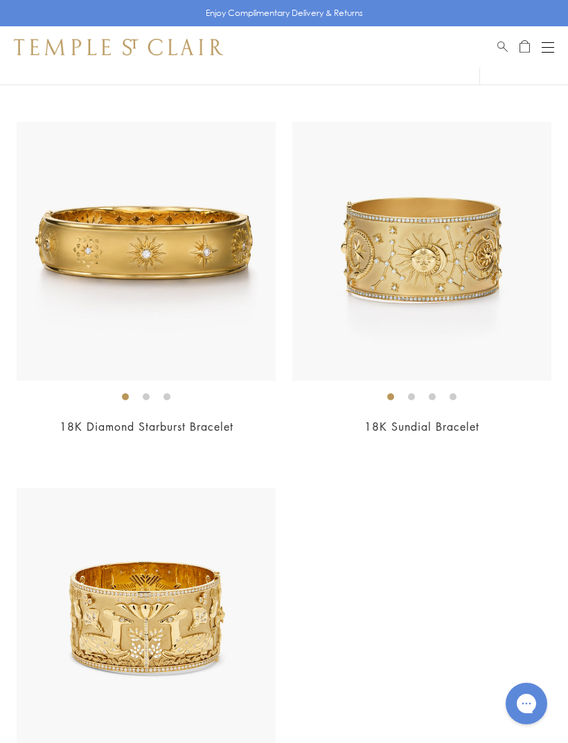
scroll to position [6358, 0]
click at [93, 573] on img at bounding box center [146, 618] width 259 height 259
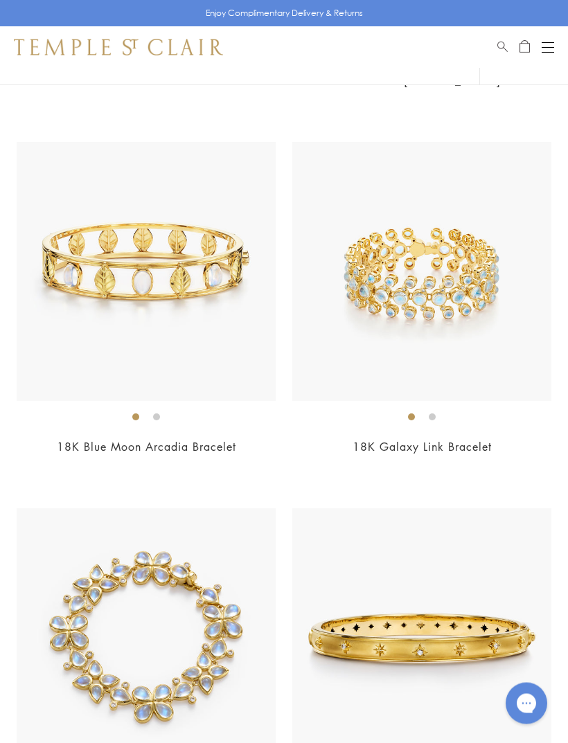
scroll to position [5234, 0]
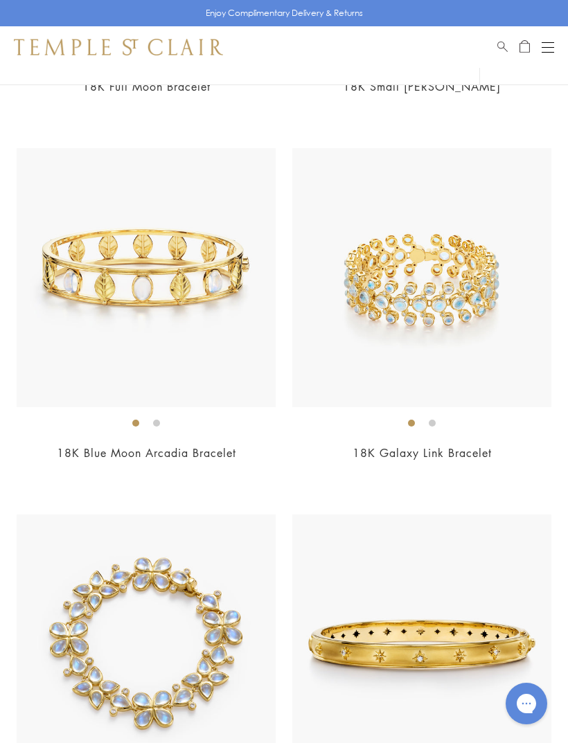
click at [560, 43] on div "Shop Shop Categories Amulets Pendants & Charms Lockets Chains & Leather Cords E…" at bounding box center [284, 47] width 568 height 42
click at [550, 50] on button "Open navigation" at bounding box center [547, 47] width 12 height 17
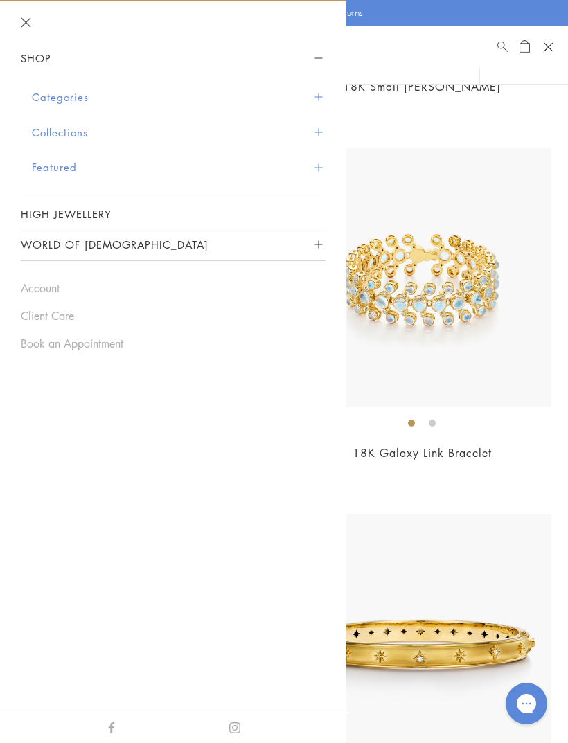
click at [69, 93] on button "Categories" at bounding box center [178, 97] width 293 height 35
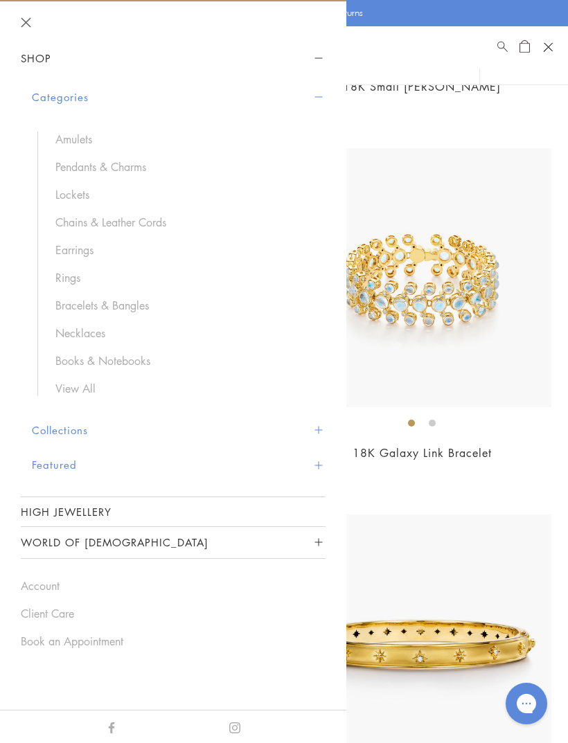
click at [94, 337] on link "Necklaces" at bounding box center [183, 332] width 256 height 15
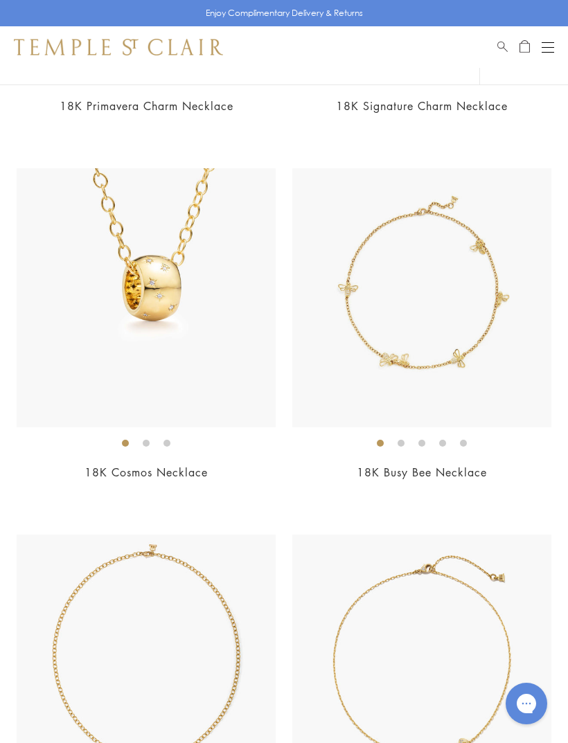
scroll to position [861, 0]
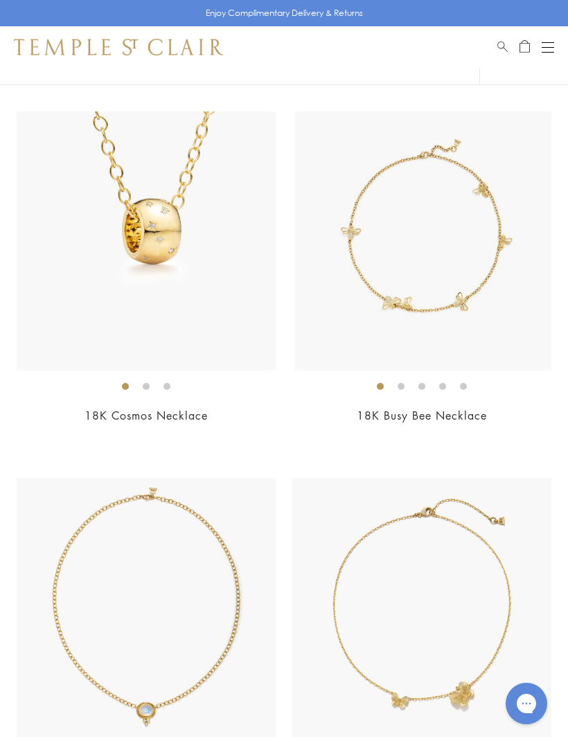
click at [435, 256] on img at bounding box center [424, 240] width 259 height 259
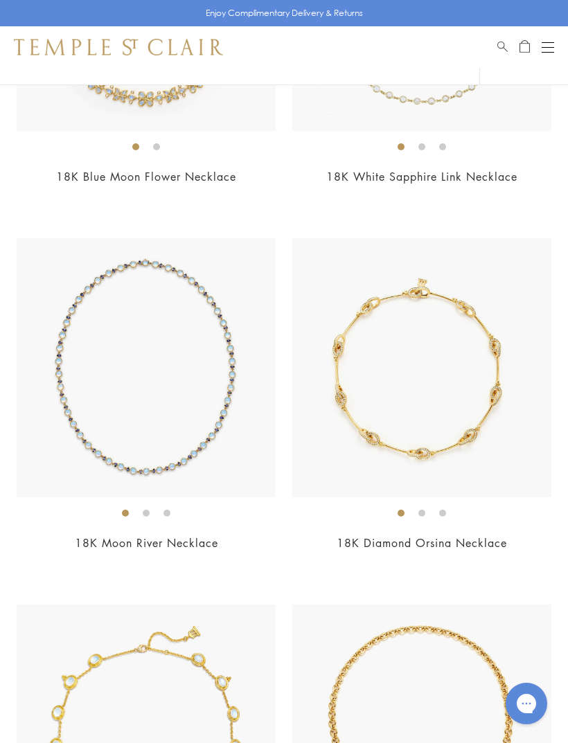
scroll to position [5453, 0]
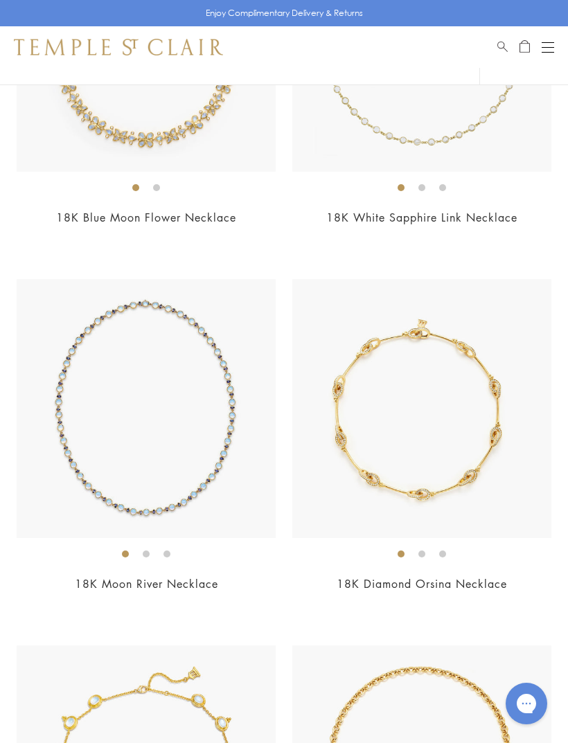
click at [493, 433] on img at bounding box center [421, 408] width 259 height 259
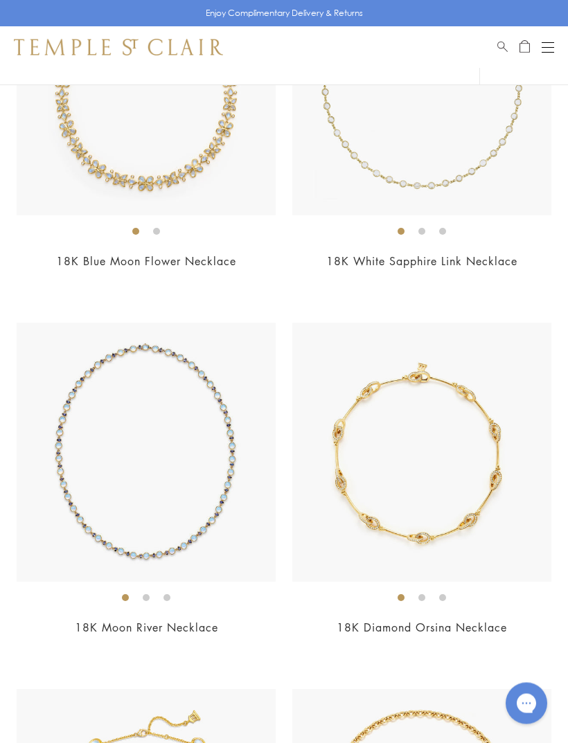
scroll to position [5380, 0]
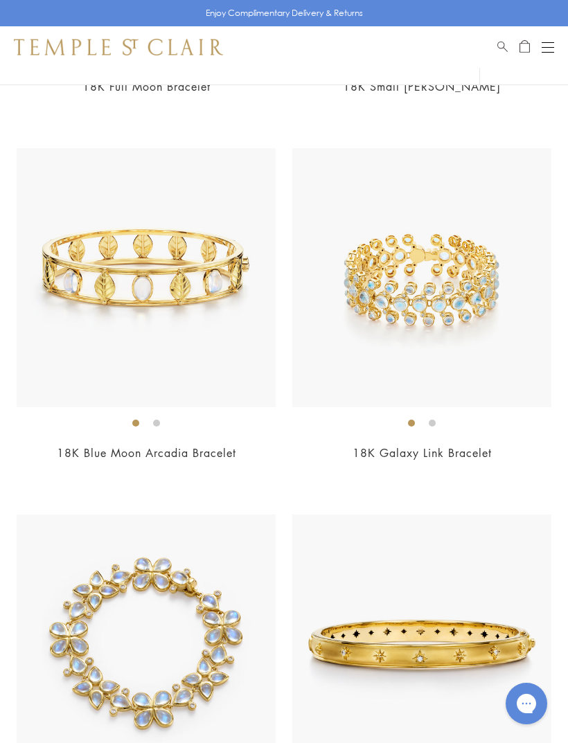
click at [545, 42] on div "Open navigation" at bounding box center [547, 42] width 12 height 1
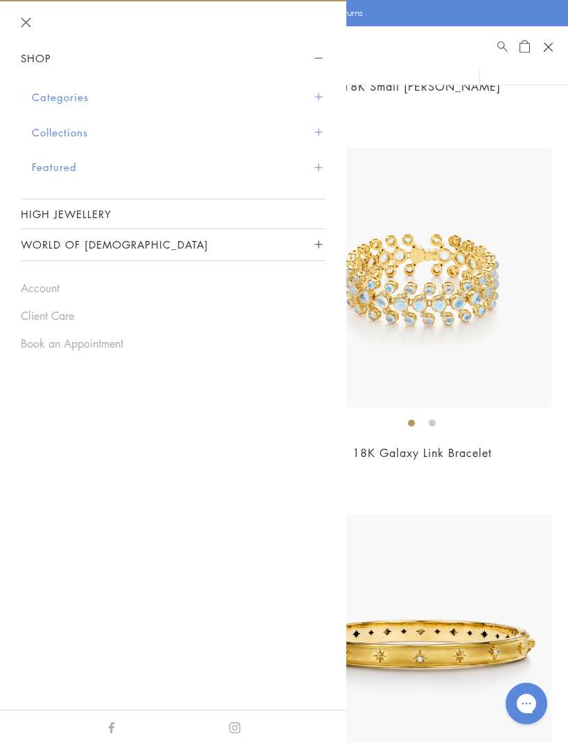
click at [321, 93] on span "Sidebar navigation" at bounding box center [318, 97] width 8 height 8
click at [315, 100] on span "Sidebar navigation" at bounding box center [318, 97] width 8 height 8
click at [67, 93] on button "Categories" at bounding box center [178, 97] width 293 height 35
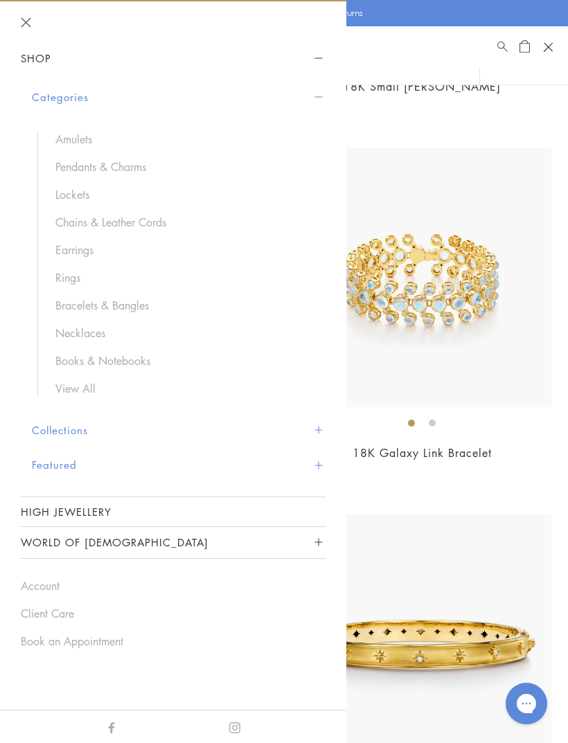
click at [132, 222] on link "Chains & Leather Cords" at bounding box center [183, 222] width 256 height 15
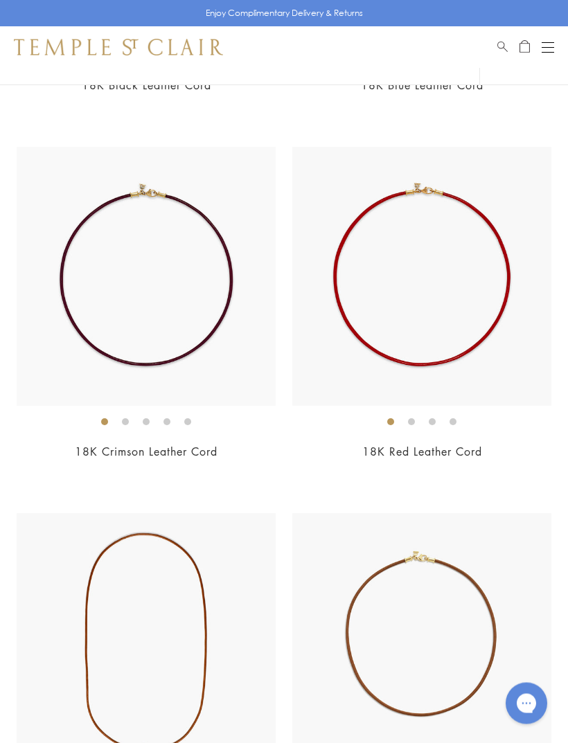
scroll to position [3387, 0]
click at [512, 362] on img at bounding box center [421, 277] width 259 height 259
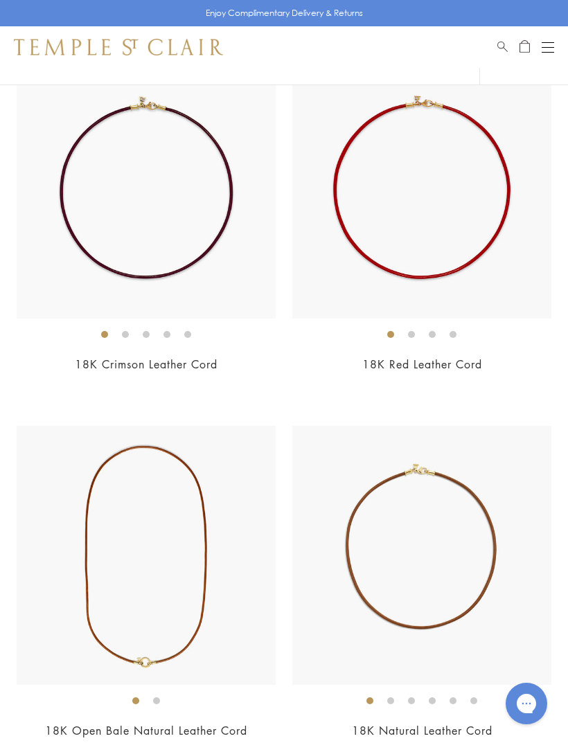
scroll to position [3642, 0]
